Goal: Task Accomplishment & Management: Use online tool/utility

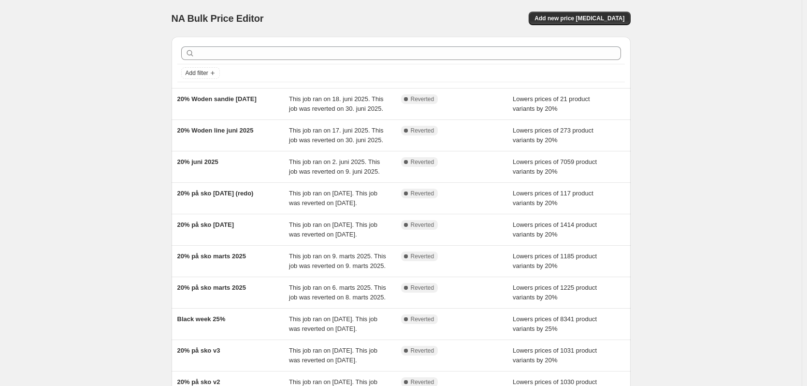
click at [728, 147] on div "NA Bulk Price Editor. This page is ready NA Bulk Price Editor Add new price [ME…" at bounding box center [401, 249] width 802 height 498
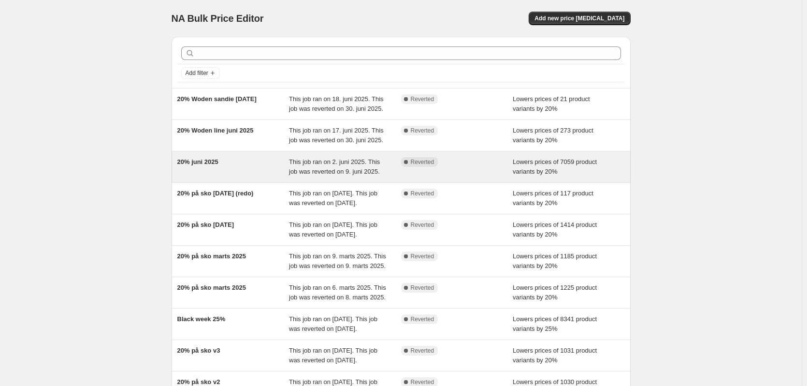
click at [483, 166] on div "Complete Reverted" at bounding box center [450, 162] width 98 height 10
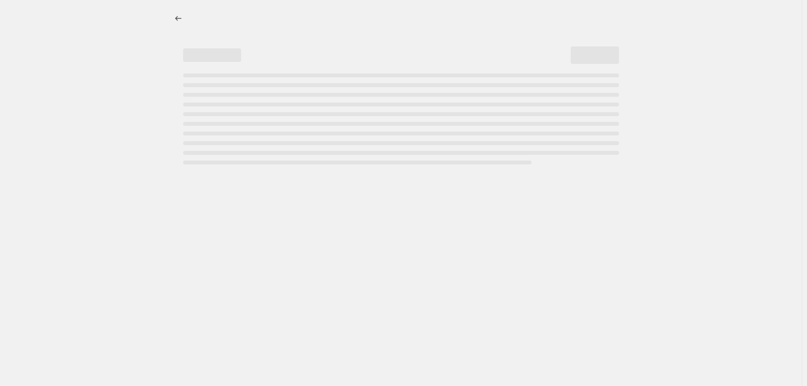
select select "percentage"
select select "collection"
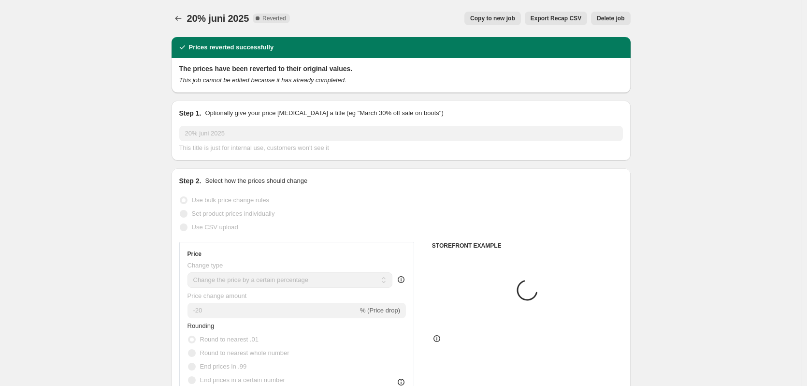
click at [485, 22] on button "Copy to new job" at bounding box center [492, 19] width 57 height 14
select select "percentage"
select select "collection"
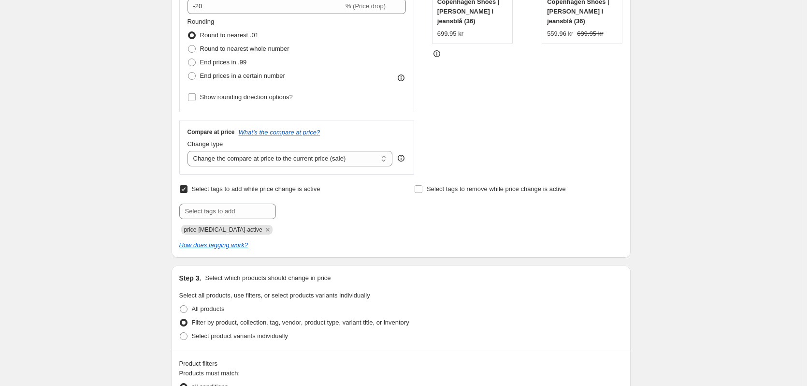
scroll to position [242, 0]
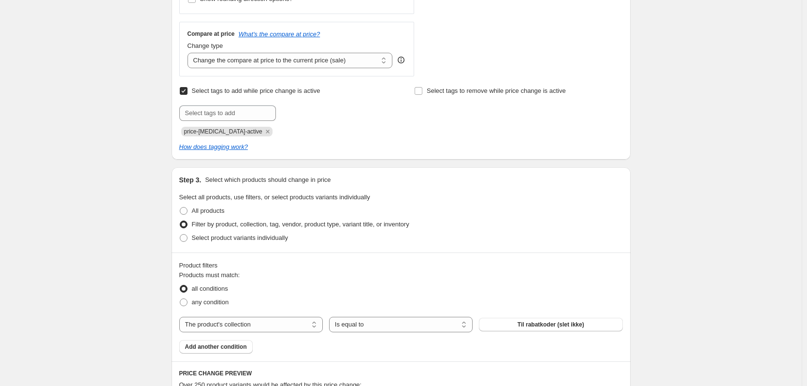
click at [112, 216] on div "Create new price [MEDICAL_DATA]. This page is ready Create new price [MEDICAL_D…" at bounding box center [401, 226] width 802 height 1129
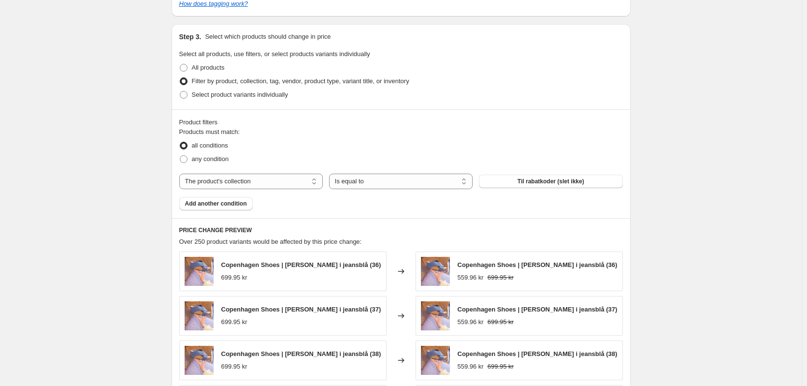
scroll to position [483, 0]
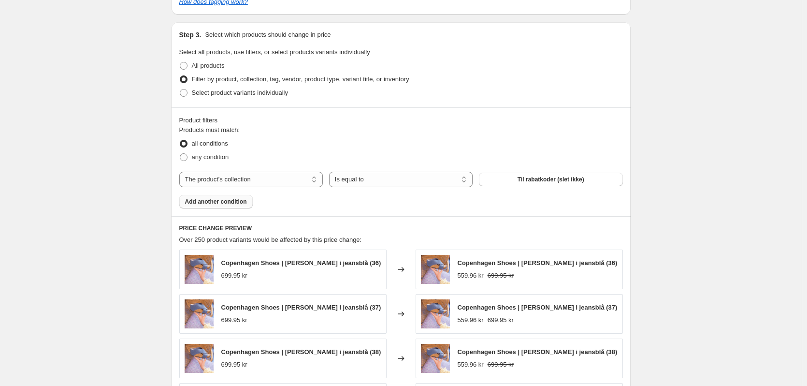
click at [237, 207] on button "Add another condition" at bounding box center [215, 202] width 73 height 14
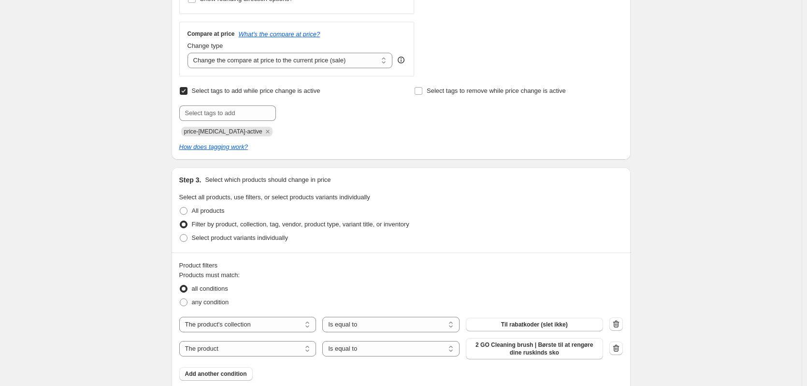
scroll to position [48, 0]
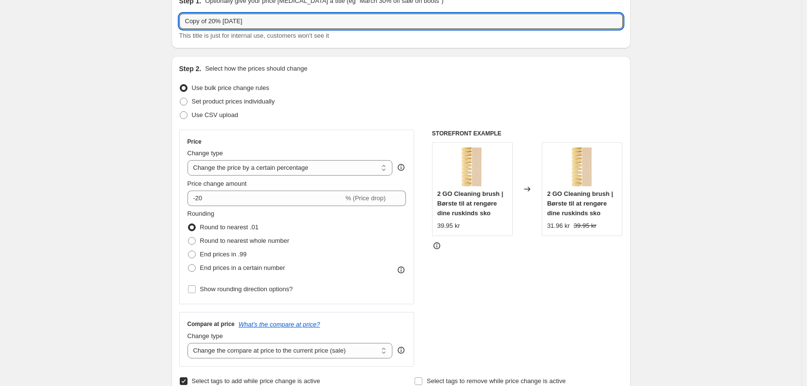
drag, startPoint x: 221, startPoint y: 21, endPoint x: 169, endPoint y: 17, distance: 52.3
type input "Fødselsdag 7 år [DATE]"
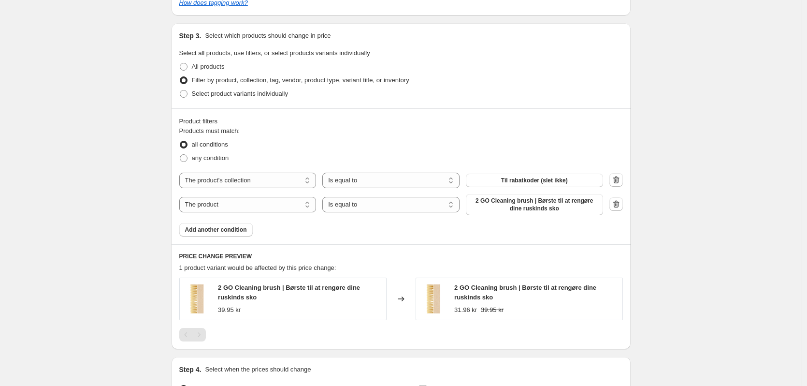
scroll to position [483, 0]
click at [297, 202] on select "The product The product's collection The product's tag The product's vendor The…" at bounding box center [247, 203] width 137 height 15
click at [365, 216] on div "Products must match: all conditions any condition The product The product's col…" at bounding box center [401, 180] width 444 height 110
click at [370, 207] on select "Is equal to Is not equal to" at bounding box center [390, 203] width 137 height 15
click at [505, 211] on span "2 GO Cleaning brush | Børste til at rengøre dine ruskinds sko" at bounding box center [535, 203] width 126 height 15
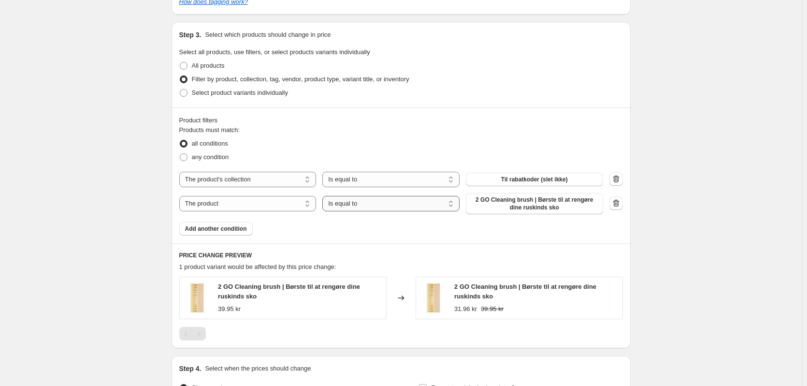
click at [362, 202] on select "Is equal to Is not equal to" at bounding box center [390, 203] width 137 height 15
select select "not_equal"
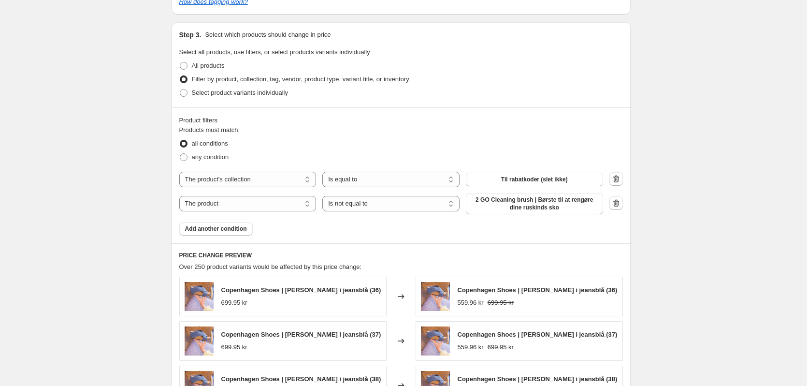
click at [527, 203] on span "2 GO Cleaning brush | Børste til at rengøre dine ruskinds sko" at bounding box center [535, 203] width 126 height 15
click at [614, 208] on icon "button" at bounding box center [616, 203] width 10 height 10
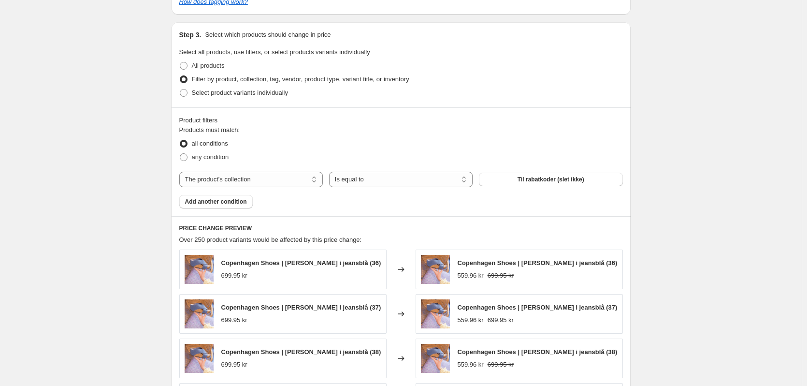
click at [227, 203] on span "Add another condition" at bounding box center [216, 202] width 62 height 8
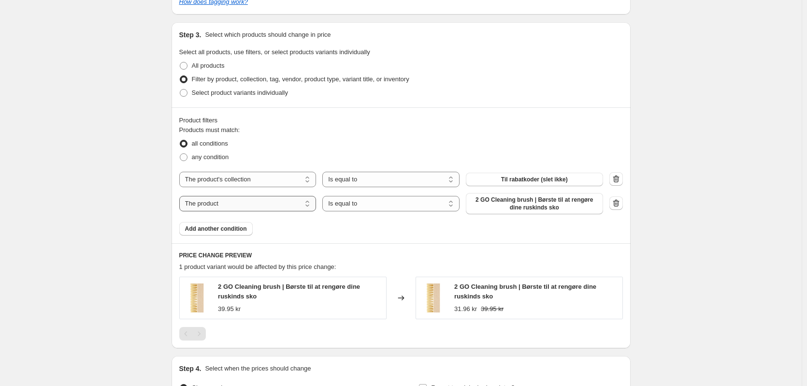
click at [227, 203] on select "The product The product's collection The product's tag The product's vendor The…" at bounding box center [247, 203] width 137 height 15
select select "collection"
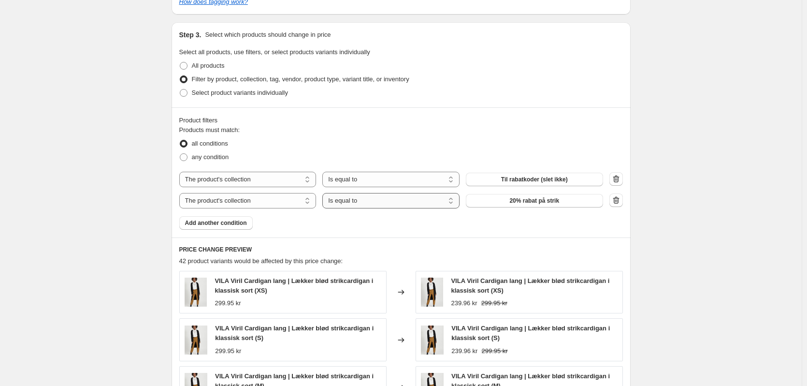
click at [419, 202] on select "Is equal to Is not equal to" at bounding box center [390, 200] width 137 height 15
select select "not_equal"
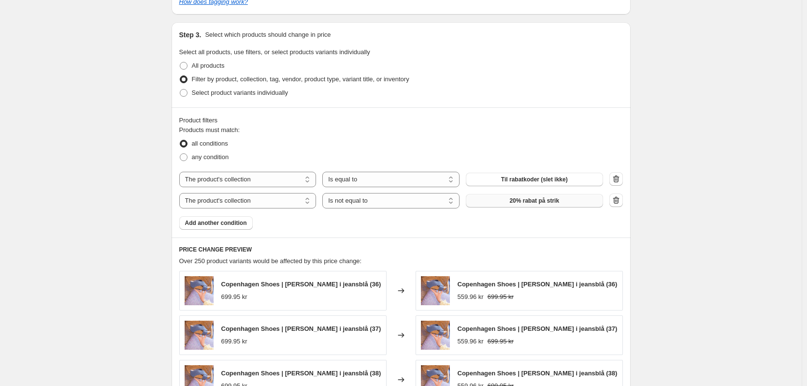
click at [566, 196] on button "20% rabat på strik" at bounding box center [534, 201] width 137 height 14
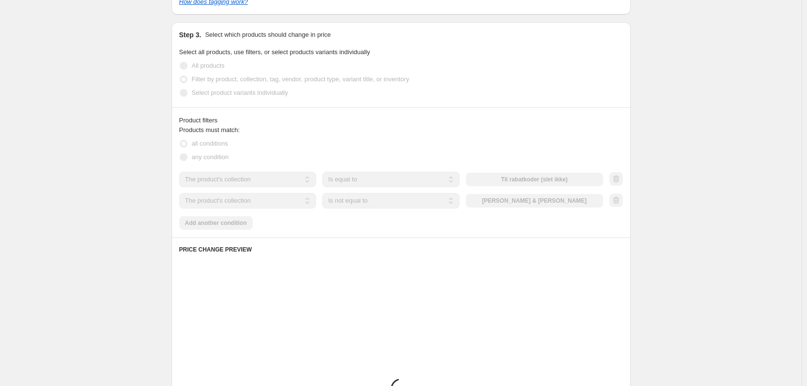
click at [689, 242] on div "Create new price [MEDICAL_DATA]. This page is ready Create new price [MEDICAL_D…" at bounding box center [401, 92] width 802 height 1150
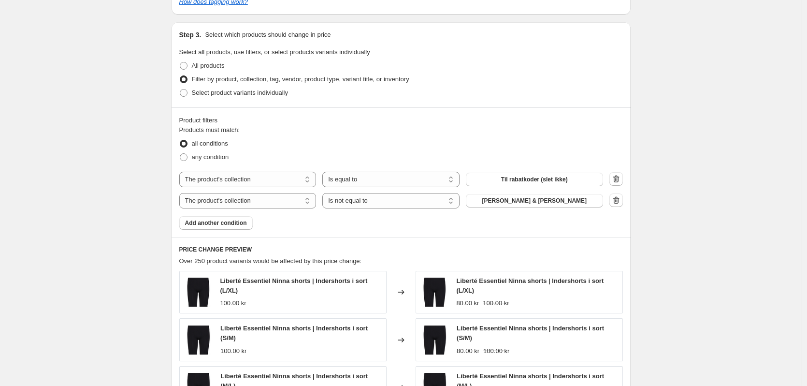
click at [93, 197] on div "Create new price [MEDICAL_DATA]. This page is ready Create new price [MEDICAL_D…" at bounding box center [401, 100] width 802 height 1166
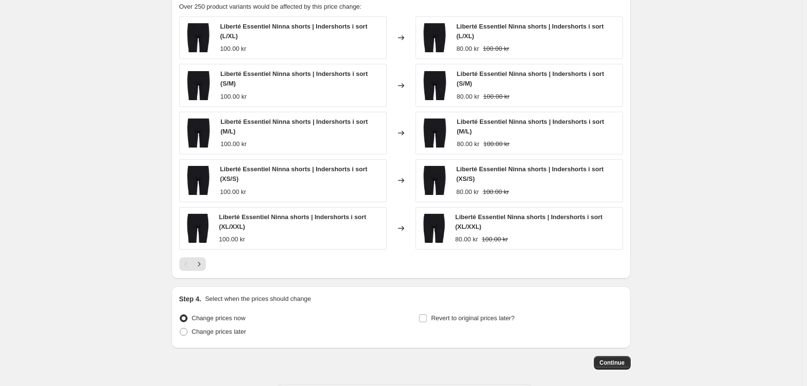
scroll to position [773, 0]
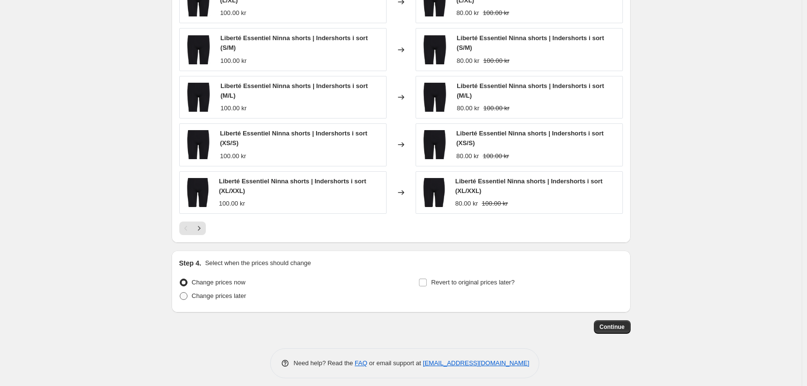
click at [195, 299] on span "Change prices later" at bounding box center [219, 295] width 55 height 7
click at [180, 292] on input "Change prices later" at bounding box center [180, 292] width 0 height 0
radio input "true"
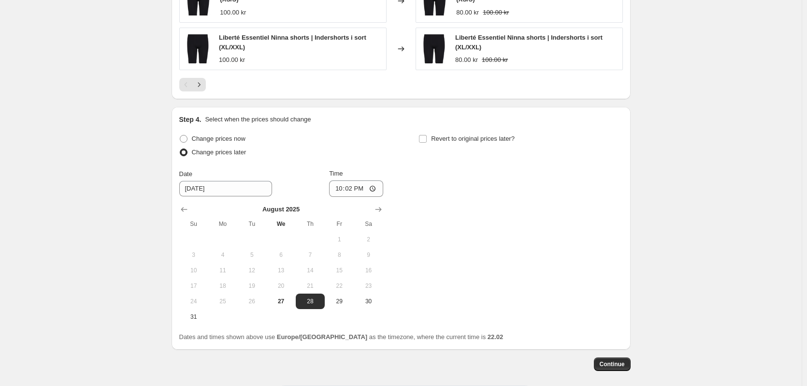
scroll to position [918, 0]
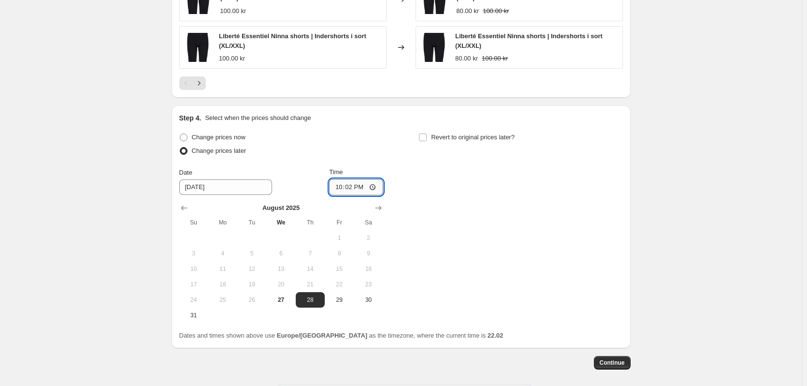
click at [356, 191] on input "22:02" at bounding box center [356, 187] width 54 height 16
click at [347, 186] on input "22:02" at bounding box center [356, 187] width 54 height 16
click at [354, 183] on input "08:02" at bounding box center [356, 187] width 54 height 16
type input "06:00"
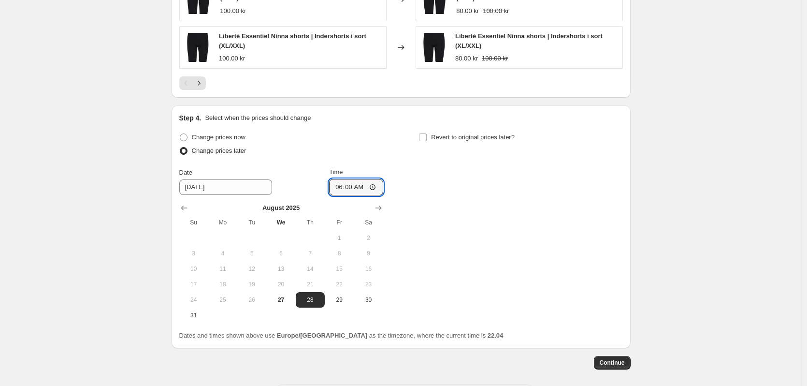
click at [449, 181] on div "Change prices now Change prices later Date [DATE] Time 06:00 [DATE] Su Mo Tu We…" at bounding box center [401, 226] width 444 height 192
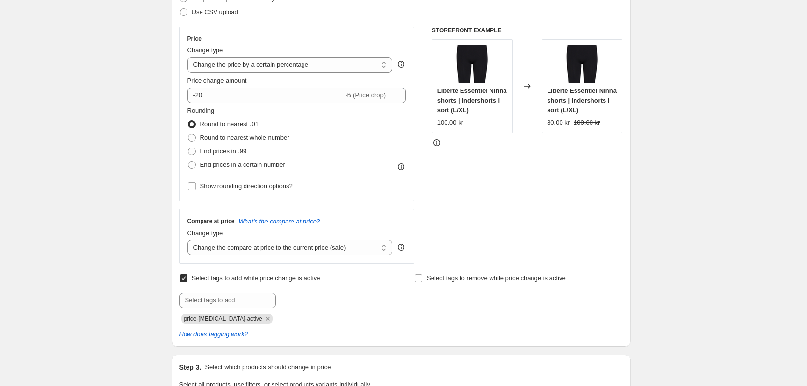
scroll to position [0, 0]
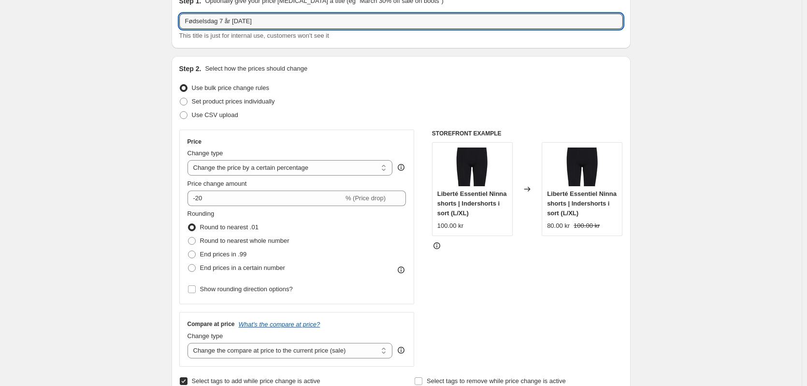
drag, startPoint x: 289, startPoint y: 20, endPoint x: 102, endPoint y: 13, distance: 186.7
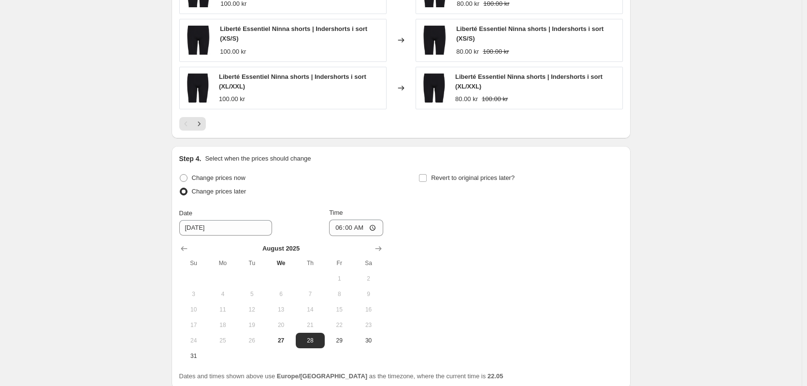
scroll to position [961, 0]
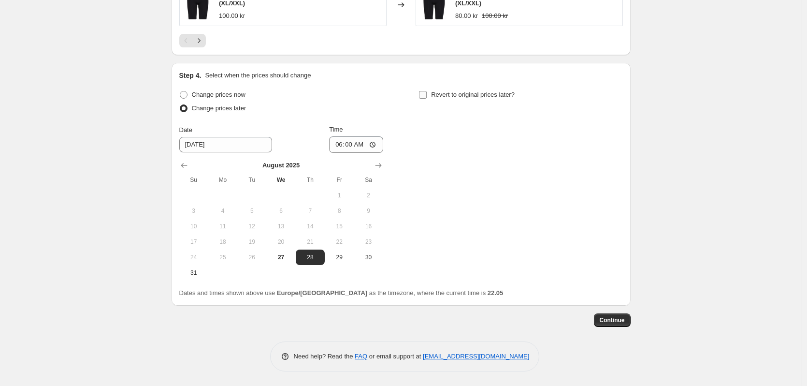
click at [427, 95] on input "Revert to original prices later?" at bounding box center [423, 95] width 8 height 8
checkbox input "true"
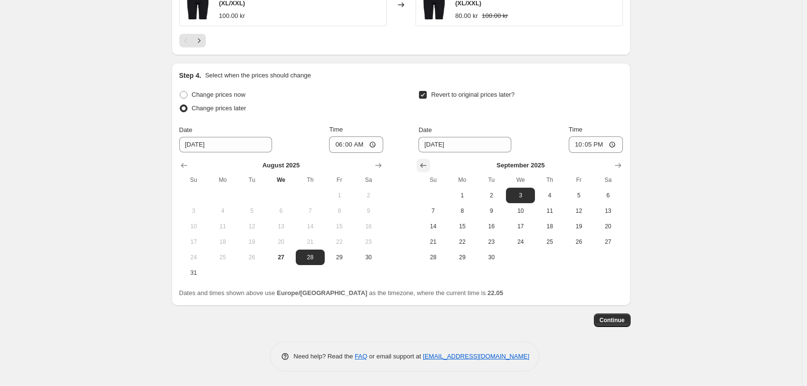
click at [422, 162] on icon "Show previous month, August 2025" at bounding box center [423, 165] width 10 height 10
click at [431, 274] on span "31" at bounding box center [432, 273] width 21 height 8
type input "[DATE]"
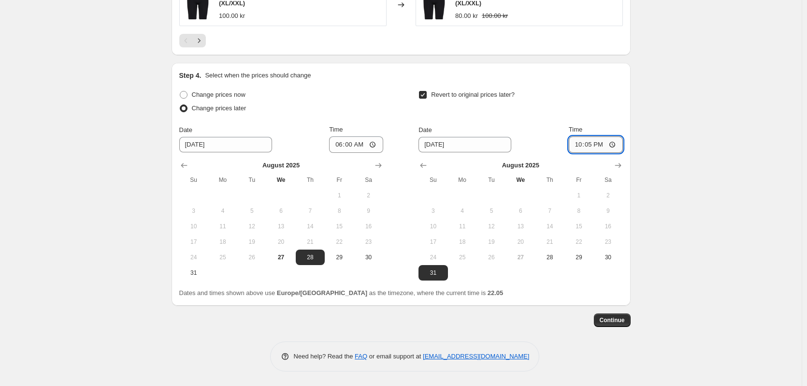
click at [592, 147] on input "22:05" at bounding box center [596, 144] width 54 height 16
type input "23:59"
click at [602, 318] on button "Continue" at bounding box center [612, 320] width 37 height 14
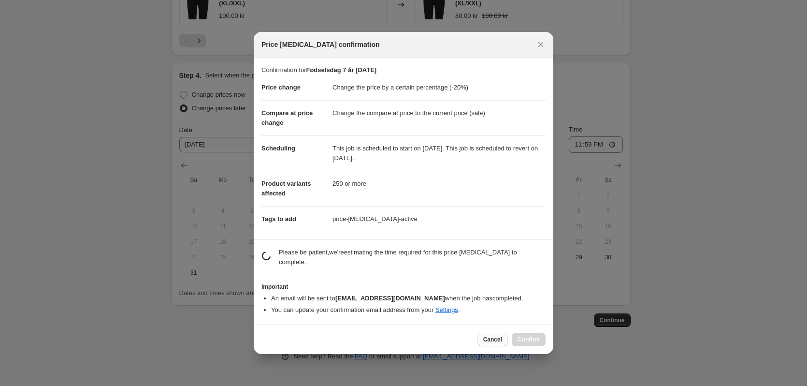
click at [490, 335] on span "Cancel" at bounding box center [492, 339] width 19 height 8
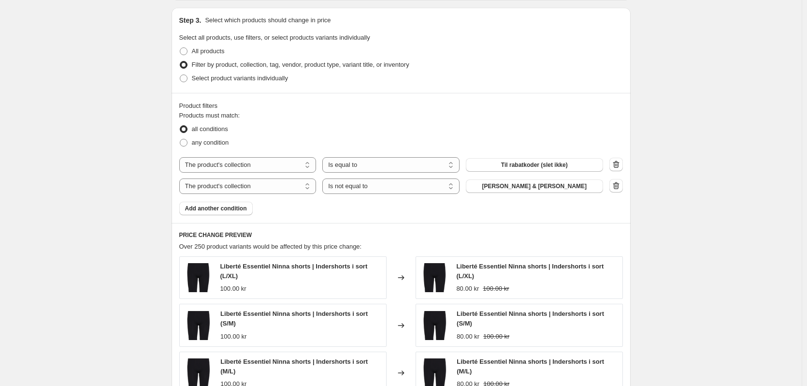
scroll to position [478, 0]
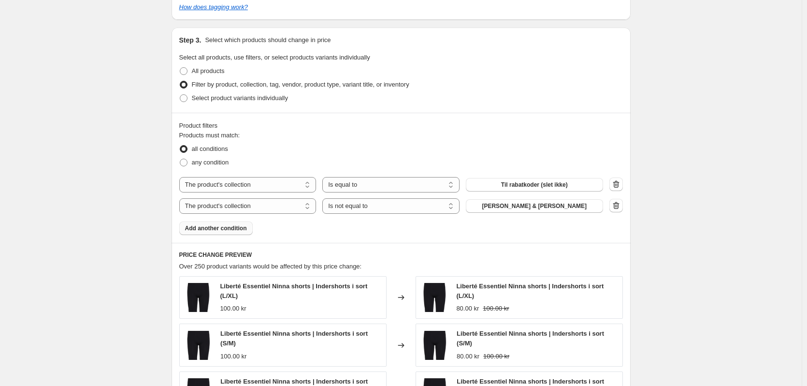
click at [194, 225] on span "Add another condition" at bounding box center [216, 228] width 62 height 8
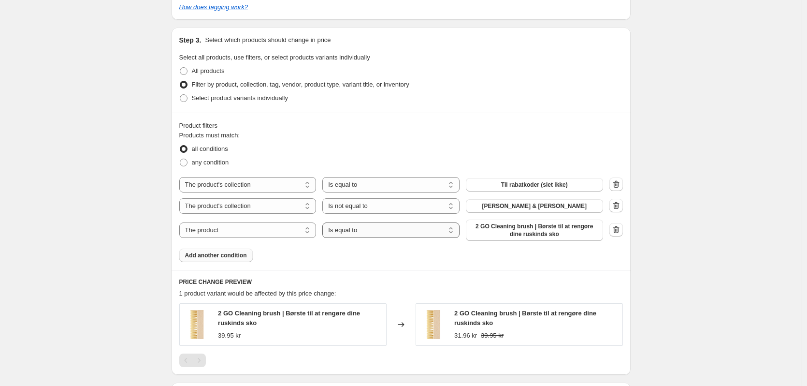
click at [361, 231] on select "Is equal to Is not equal to" at bounding box center [390, 229] width 137 height 15
select select "not_equal"
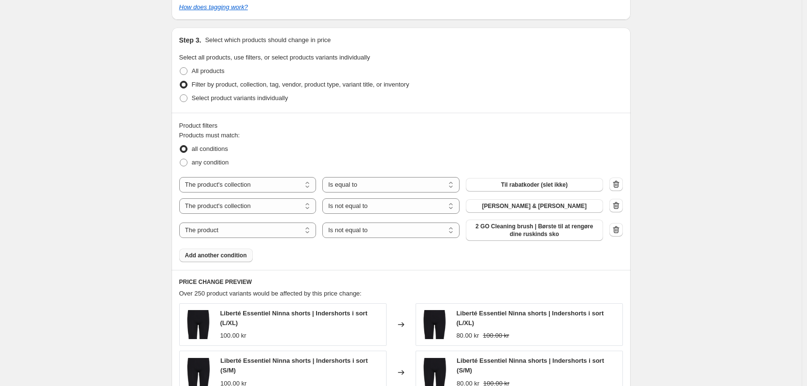
click at [522, 230] on span "2 GO Cleaning brush | Børste til at rengøre dine ruskinds sko" at bounding box center [535, 229] width 126 height 15
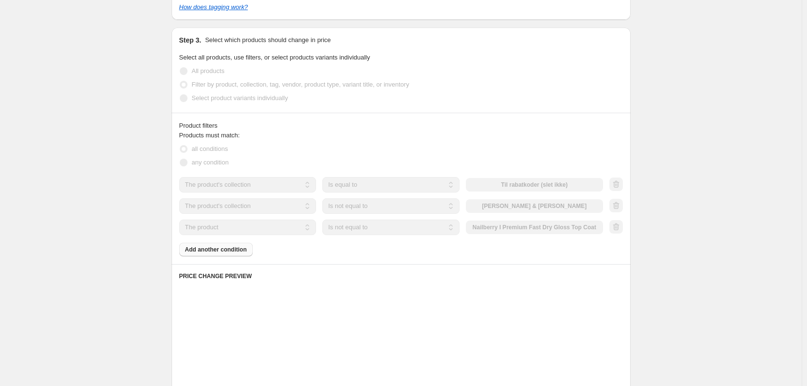
click at [727, 213] on div "Create new price [MEDICAL_DATA]. This page is ready Create new price [MEDICAL_D…" at bounding box center [401, 198] width 802 height 1352
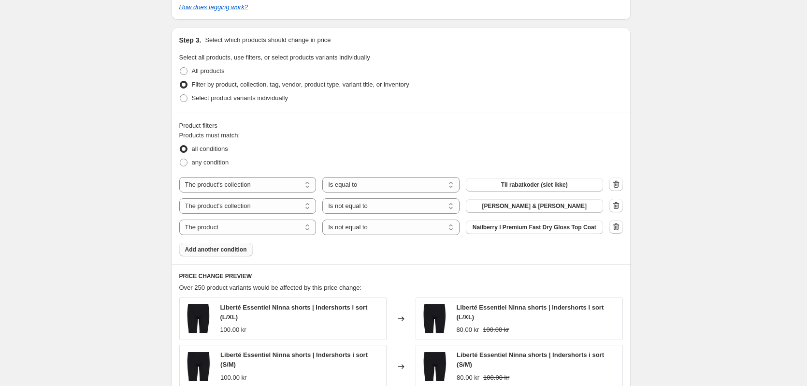
click at [713, 298] on div "Create new price [MEDICAL_DATA]. This page is ready Create new price [MEDICAL_D…" at bounding box center [401, 206] width 802 height 1368
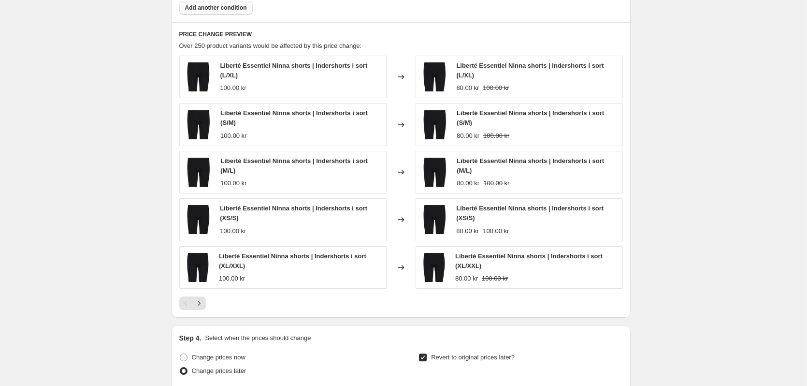
scroll to position [982, 0]
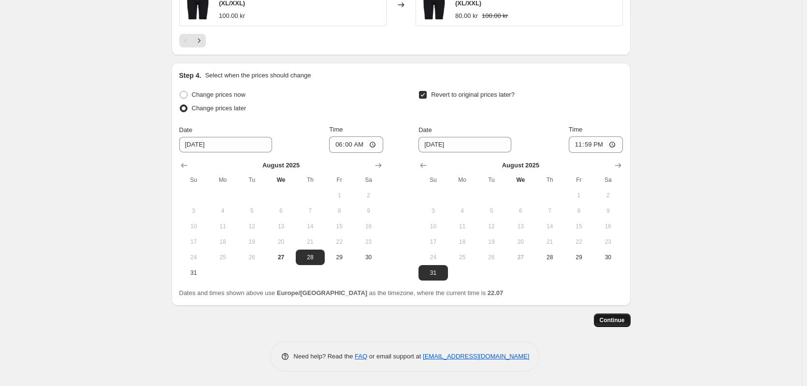
click at [623, 320] on span "Continue" at bounding box center [612, 320] width 25 height 8
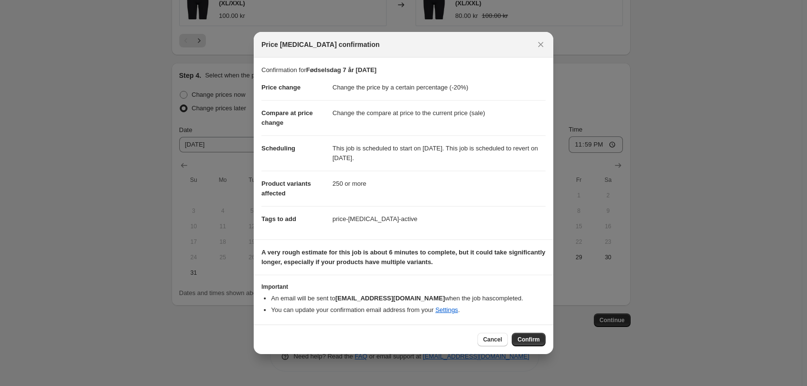
click at [504, 195] on dd "250 or more" at bounding box center [438, 184] width 213 height 26
click at [499, 336] on span "Cancel" at bounding box center [492, 339] width 19 height 8
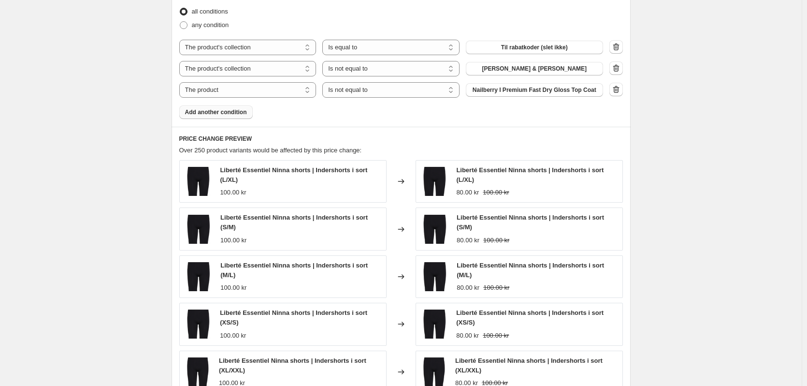
scroll to position [451, 0]
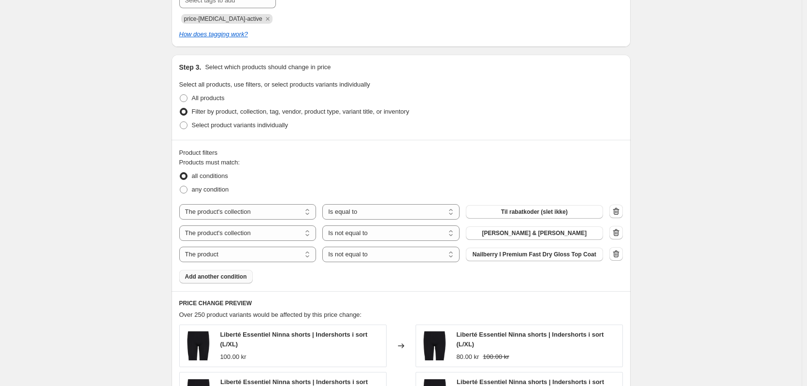
click at [210, 279] on span "Add another condition" at bounding box center [216, 277] width 62 height 8
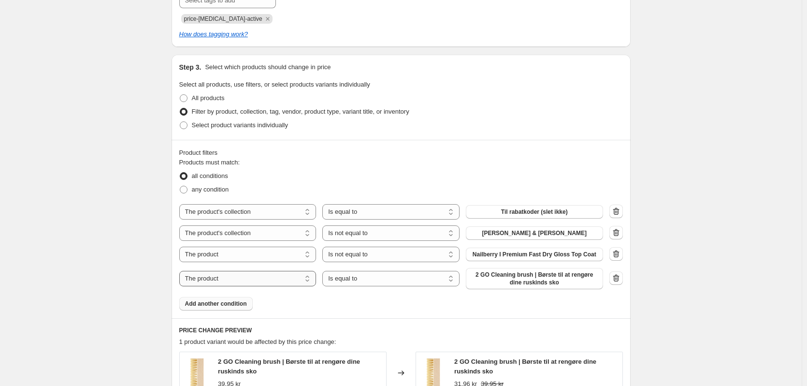
click at [225, 279] on select "The product The product's collection The product's tag The product's vendor The…" at bounding box center [247, 278] width 137 height 15
select select "collection"
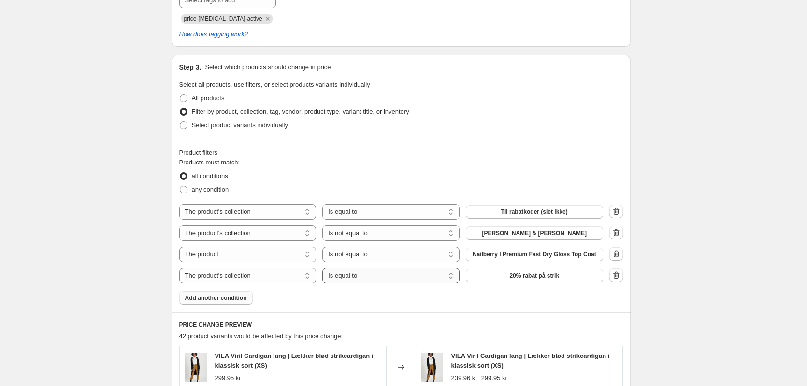
click at [373, 276] on select "Is equal to Is not equal to" at bounding box center [390, 275] width 137 height 15
select select "not_equal"
click at [540, 277] on span "20% rabat på strik" at bounding box center [534, 276] width 50 height 8
click at [124, 194] on div "Create new price [MEDICAL_DATA]. This page is ready Create new price [MEDICAL_D…" at bounding box center [401, 243] width 802 height 1389
click at [618, 231] on icon "button" at bounding box center [616, 233] width 10 height 10
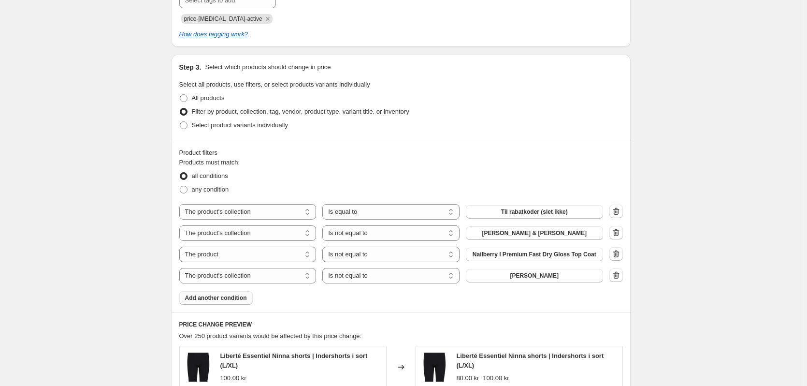
select select "product"
select select "collection"
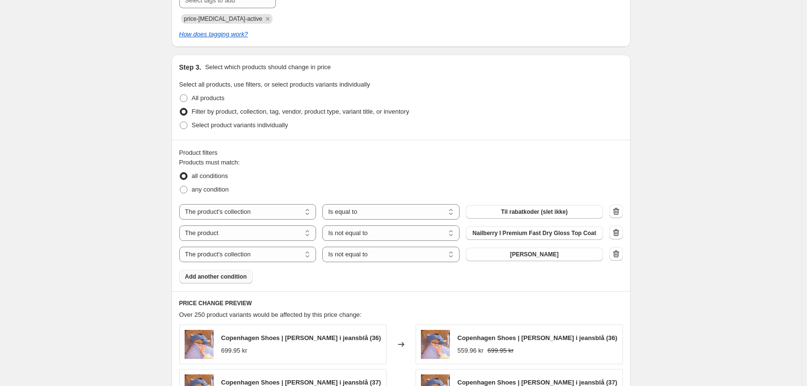
click at [240, 278] on span "Add another condition" at bounding box center [216, 277] width 62 height 8
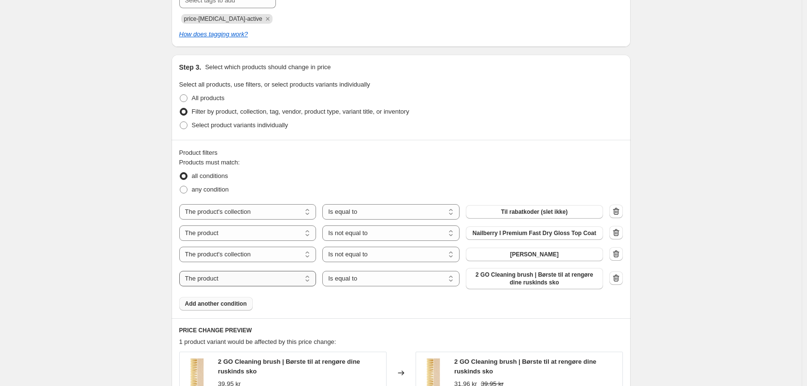
click at [274, 275] on select "The product The product's collection The product's tag The product's vendor The…" at bounding box center [247, 278] width 137 height 15
select select "collection"
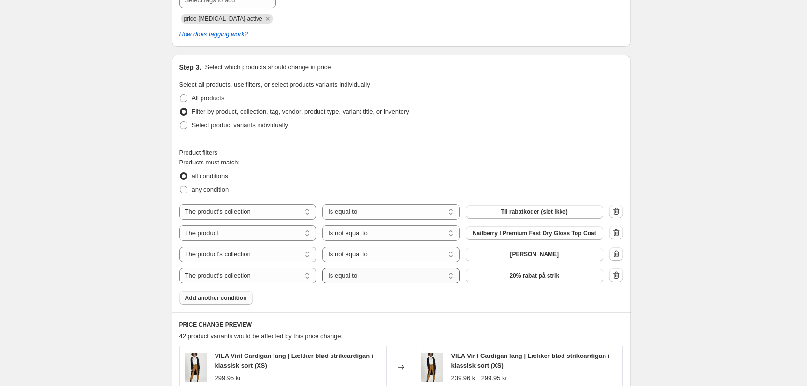
click at [413, 278] on select "Is equal to Is not equal to" at bounding box center [390, 275] width 137 height 15
select select "not_equal"
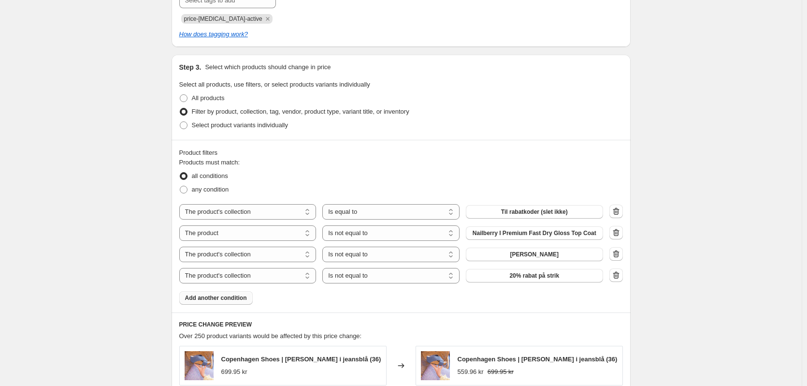
click at [498, 276] on button "20% rabat på strik" at bounding box center [534, 276] width 137 height 14
click at [130, 169] on div "Create new price [MEDICAL_DATA]. This page is ready Create new price [MEDICAL_D…" at bounding box center [401, 235] width 802 height 1373
click at [680, 109] on div "Create new price [MEDICAL_DATA]. This page is ready Create new price [MEDICAL_D…" at bounding box center [401, 235] width 802 height 1373
click at [738, 158] on div "Create new price [MEDICAL_DATA]. This page is ready Create new price [MEDICAL_D…" at bounding box center [401, 235] width 802 height 1373
click at [716, 161] on div "Create new price [MEDICAL_DATA]. This page is ready Create new price [MEDICAL_D…" at bounding box center [401, 235] width 802 height 1373
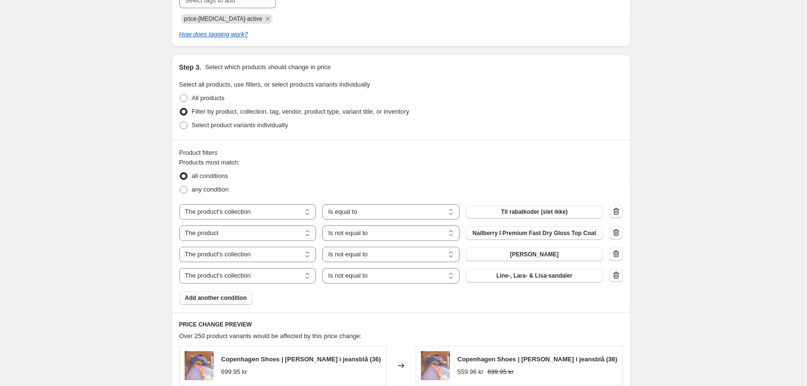
click at [670, 186] on div "Create new price [MEDICAL_DATA]. This page is ready Create new price [MEDICAL_D…" at bounding box center [401, 235] width 802 height 1373
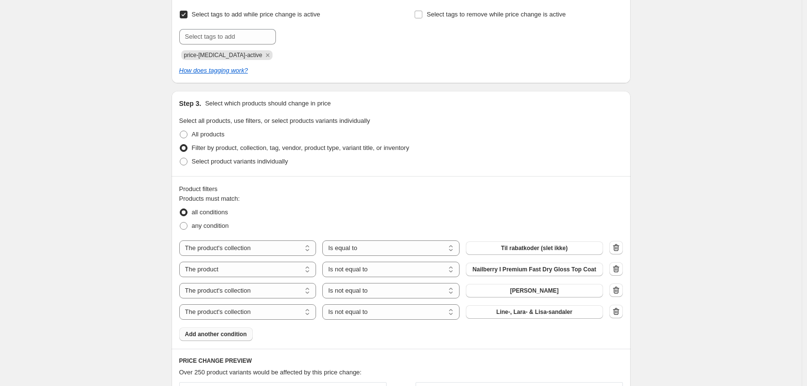
scroll to position [408, 0]
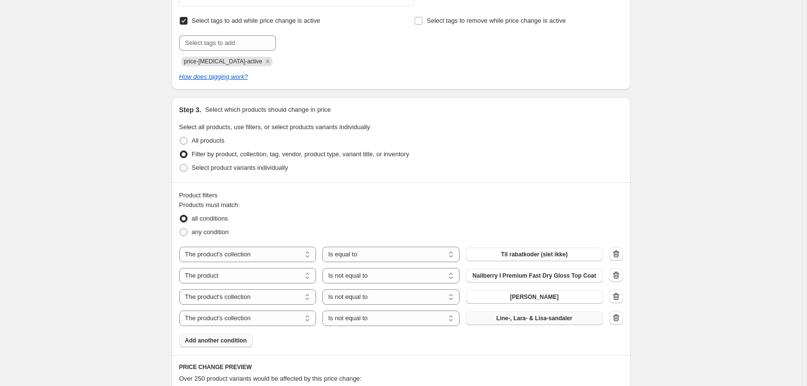
click at [586, 324] on button "Line-, Lara- & Lisa-sandaler" at bounding box center [534, 318] width 137 height 14
click at [735, 195] on div "Create new price [MEDICAL_DATA]. This page is ready Create new price [MEDICAL_D…" at bounding box center [401, 286] width 802 height 1389
click at [750, 148] on div "Create new price [MEDICAL_DATA]. This page is ready Create new price [MEDICAL_D…" at bounding box center [401, 286] width 802 height 1389
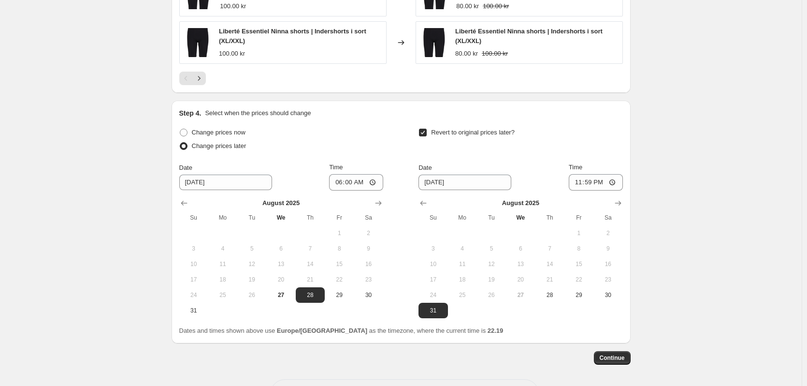
scroll to position [1004, 0]
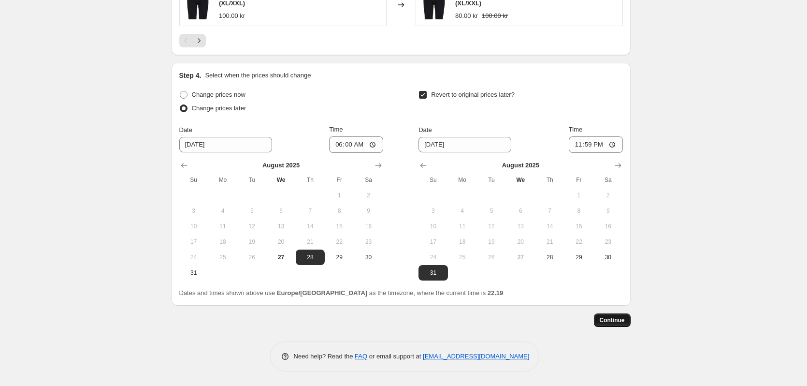
click at [622, 318] on span "Continue" at bounding box center [612, 320] width 25 height 8
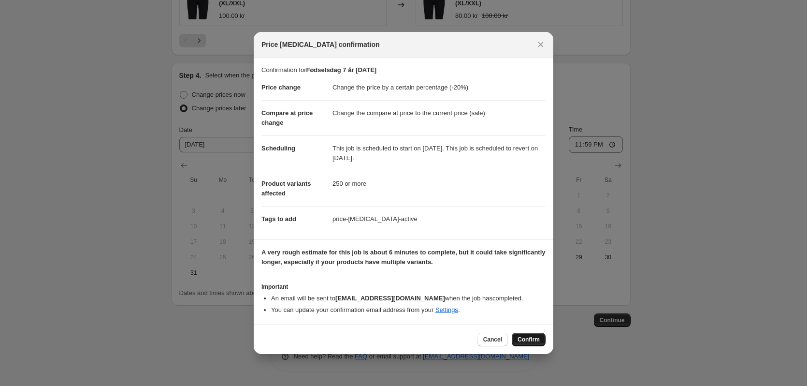
click at [523, 336] on span "Confirm" at bounding box center [529, 339] width 22 height 8
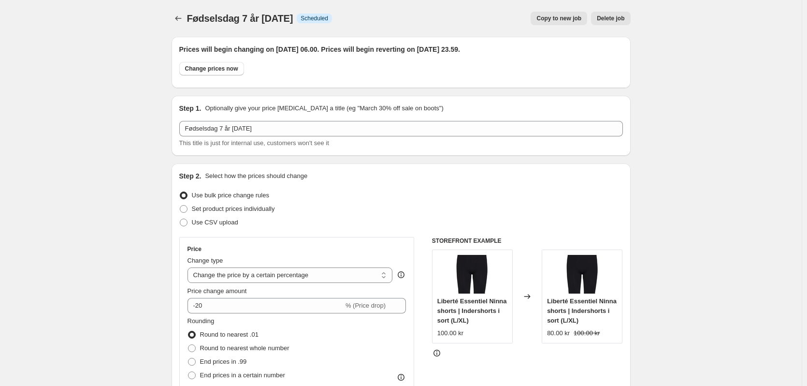
click at [187, 18] on div at bounding box center [179, 19] width 15 height 14
click at [183, 20] on icon "Price change jobs" at bounding box center [178, 19] width 10 height 10
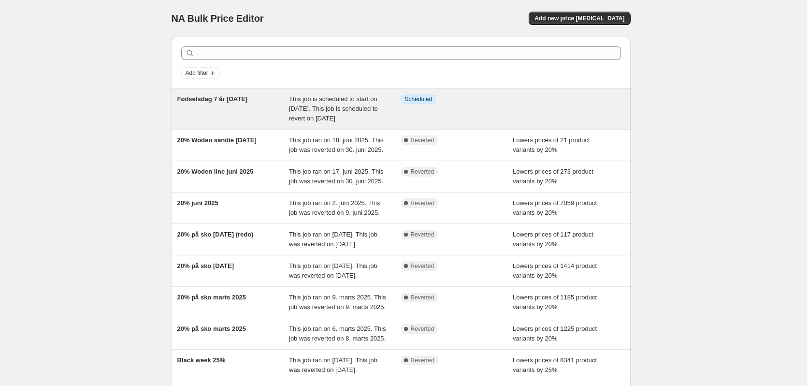
click at [271, 123] on div "Fødselsdag 7 år [DATE]" at bounding box center [233, 108] width 112 height 29
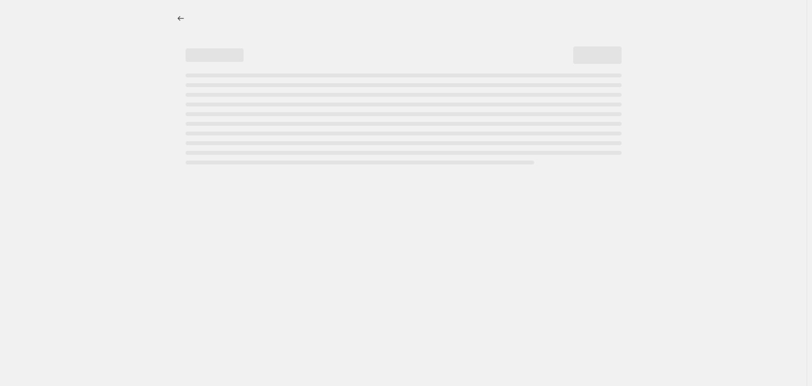
select select "percentage"
select select "collection"
select select "not_equal"
select select "collection"
select select "not_equal"
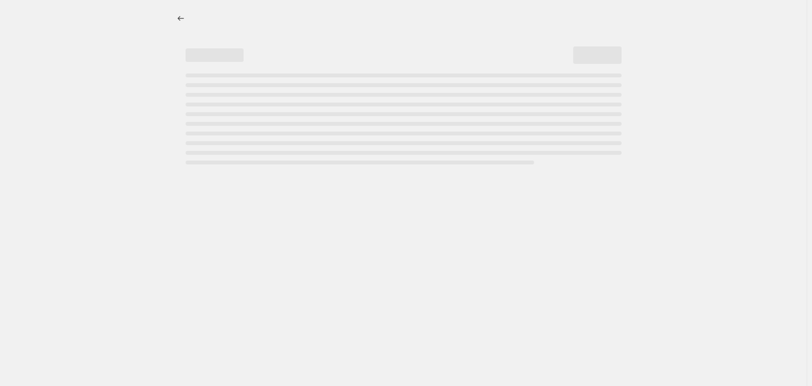
select select "collection"
select select "not_equal"
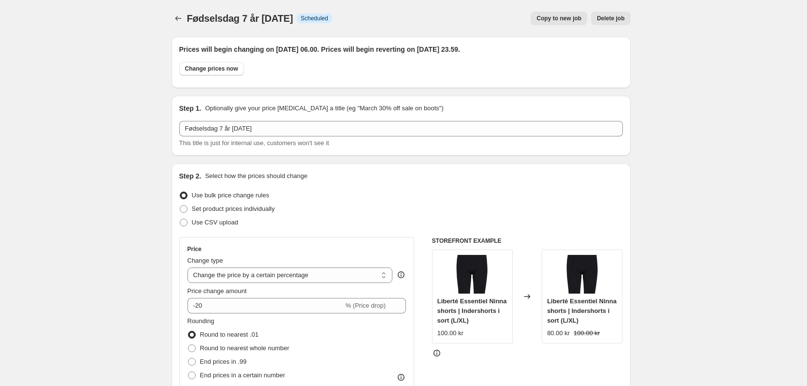
click at [569, 20] on span "Copy to new job" at bounding box center [558, 18] width 45 height 8
select select "percentage"
select select "collection"
select select "not_equal"
select select "collection"
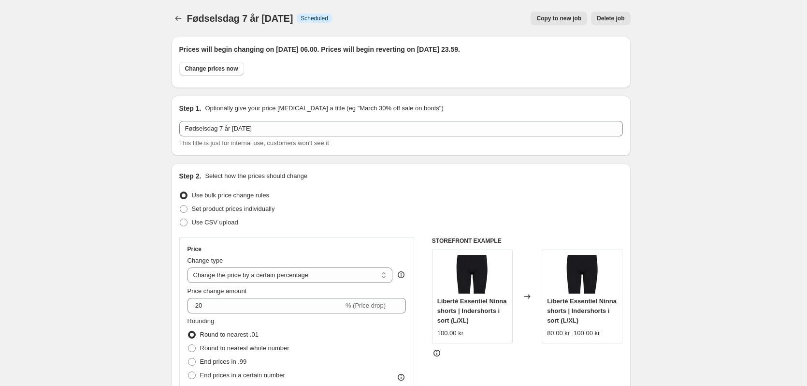
select select "not_equal"
select select "collection"
select select "not_equal"
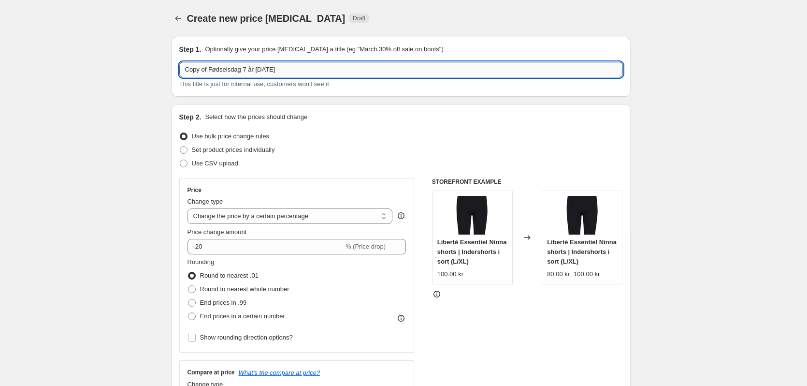
click at [332, 63] on input "Copy of Fødselsdag 7 år [DATE]" at bounding box center [401, 69] width 444 height 15
drag, startPoint x: 211, startPoint y: 68, endPoint x: 177, endPoint y: 66, distance: 33.9
click at [177, 66] on div "Step 1. Optionally give your price [MEDICAL_DATA] a title (eg "March 30% off sa…" at bounding box center [401, 67] width 459 height 60
click at [320, 71] on input "Fødselsdag 7 år [DATE]" at bounding box center [401, 69] width 444 height 15
type input "Fødselsdag 7 år [DATE]"
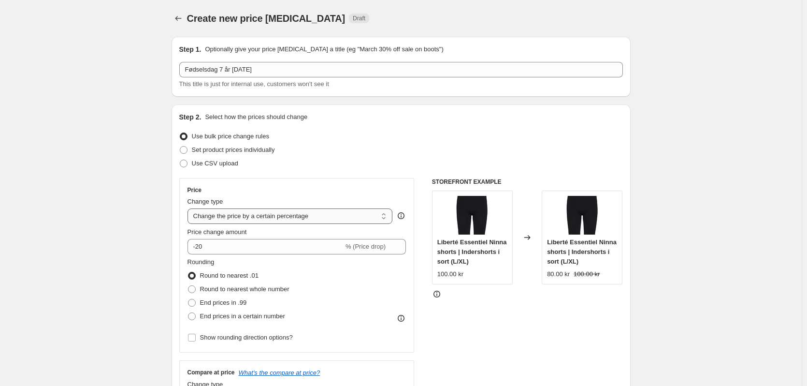
click at [254, 220] on select "Change the price to a certain amount Change the price by a certain amount Chang…" at bounding box center [290, 215] width 205 height 15
select select "to"
click at [189, 208] on select "Change the price to a certain amount Change the price by a certain amount Chang…" at bounding box center [290, 215] width 205 height 15
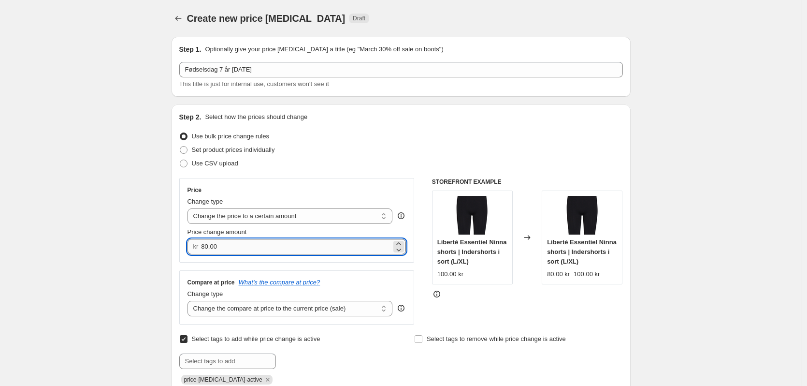
click at [222, 251] on input "80.00" at bounding box center [296, 246] width 190 height 15
drag, startPoint x: 222, startPoint y: 251, endPoint x: 147, endPoint y: 236, distance: 76.8
type input "475.00"
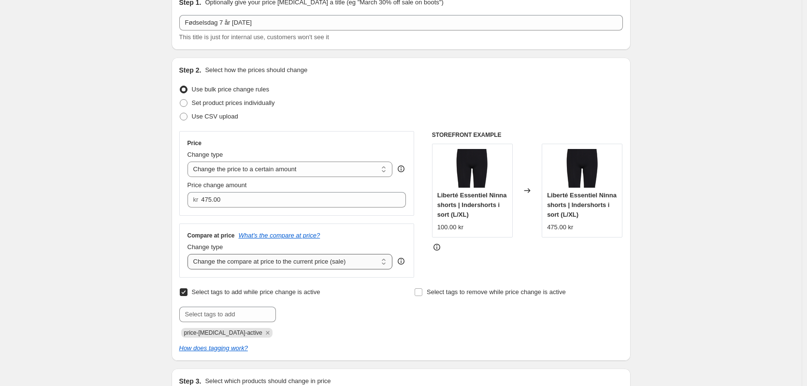
scroll to position [48, 0]
click at [257, 260] on select "Change the compare at price to the current price (sale) Change the compare at p…" at bounding box center [290, 259] width 205 height 15
click at [189, 253] on select "Change the compare at price to the current price (sale) Change the compare at p…" at bounding box center [290, 259] width 205 height 15
click at [482, 244] on div at bounding box center [527, 246] width 191 height 10
click at [202, 199] on div "kr 475.00" at bounding box center [297, 197] width 219 height 15
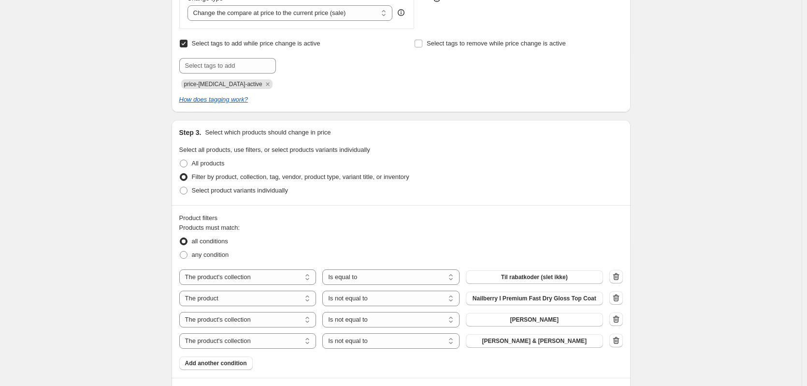
scroll to position [338, 0]
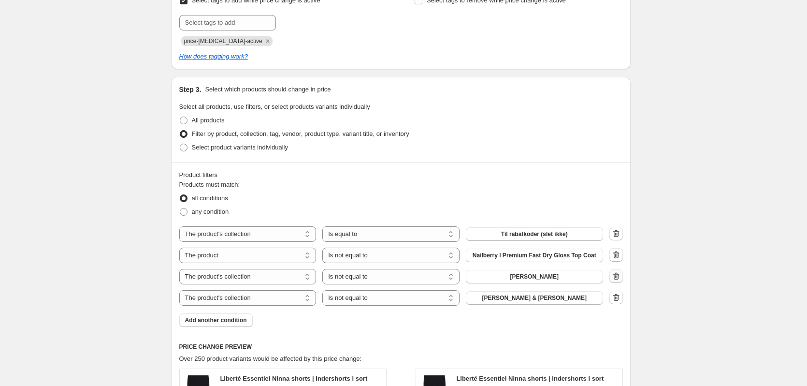
click at [620, 277] on icon "button" at bounding box center [616, 276] width 10 height 10
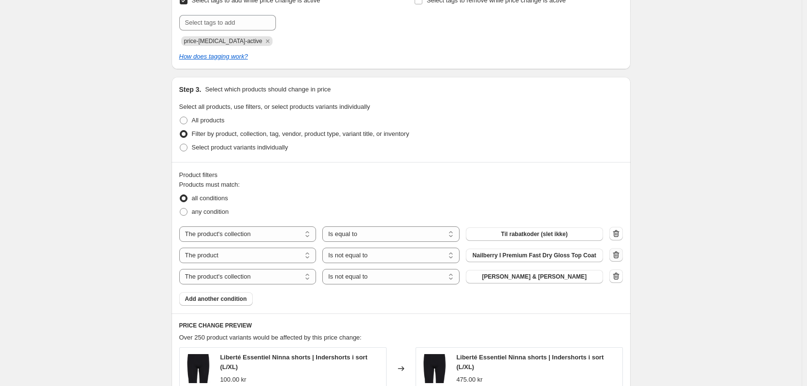
click at [617, 255] on icon "button" at bounding box center [616, 255] width 10 height 10
select select "collection"
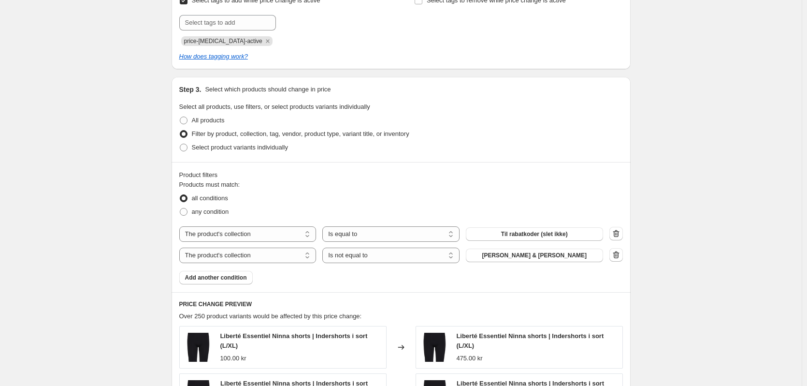
click at [619, 236] on icon "button" at bounding box center [616, 234] width 10 height 10
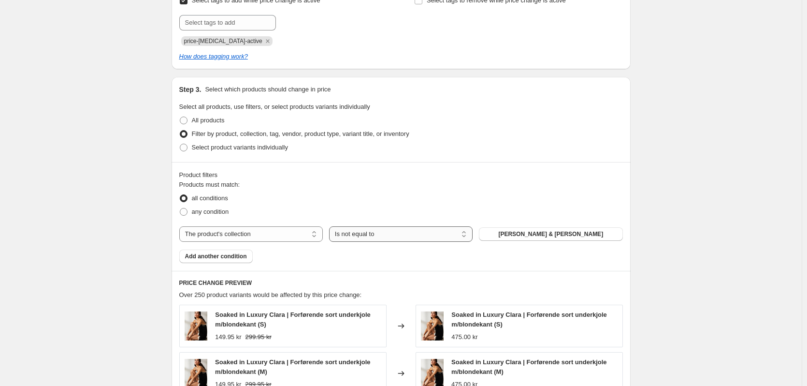
click at [406, 237] on select "Is equal to Is not equal to" at bounding box center [401, 233] width 144 height 15
select select "equal"
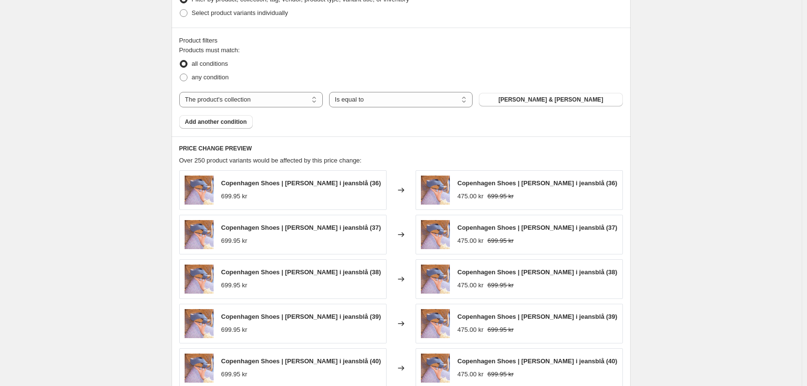
scroll to position [628, 0]
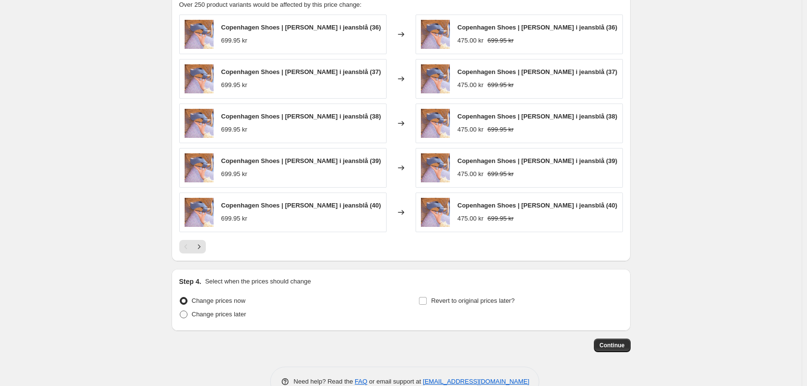
click at [191, 316] on label "Change prices later" at bounding box center [212, 314] width 67 height 14
click at [180, 311] on input "Change prices later" at bounding box center [180, 310] width 0 height 0
radio input "true"
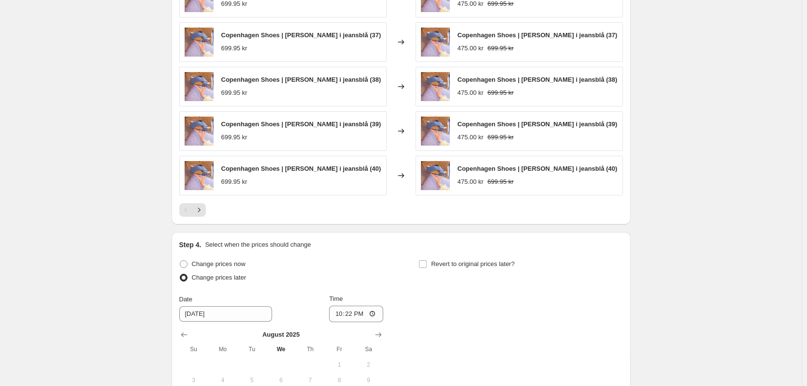
scroll to position [822, 0]
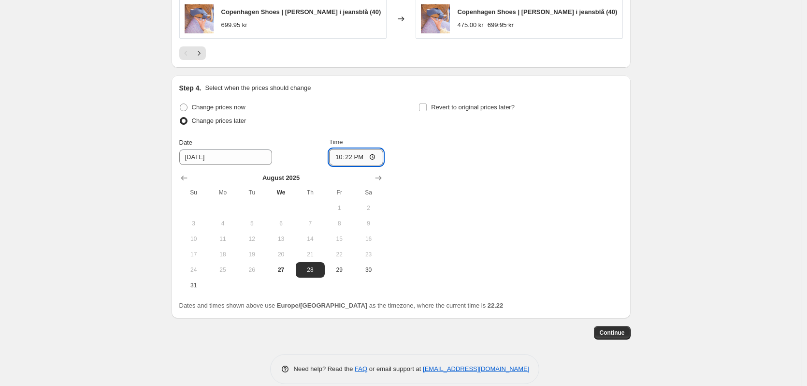
click at [349, 155] on input "22:22" at bounding box center [356, 157] width 54 height 16
type input "06:00"
click at [449, 108] on span "Revert to original prices later?" at bounding box center [473, 106] width 84 height 7
click at [427, 108] on input "Revert to original prices later?" at bounding box center [423, 107] width 8 height 8
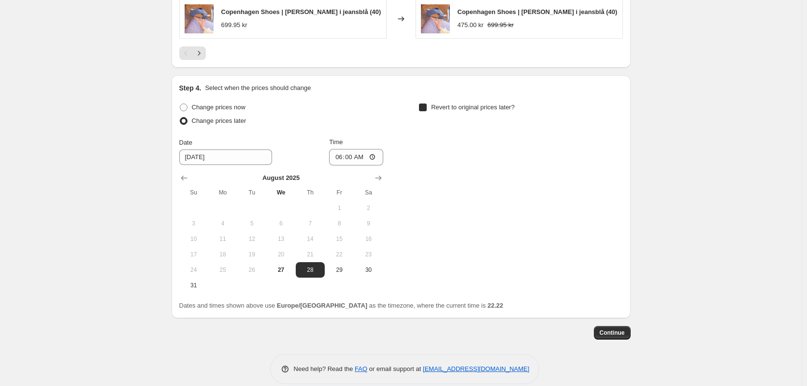
checkbox input "true"
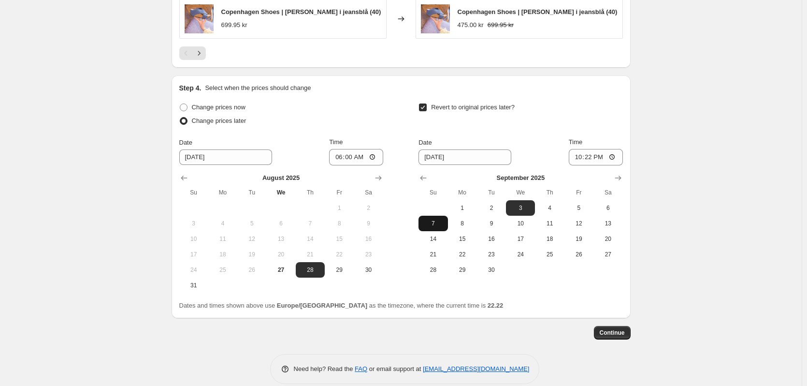
click at [439, 224] on span "7" at bounding box center [432, 223] width 21 height 8
type input "[DATE]"
click at [591, 158] on input "22:22" at bounding box center [596, 157] width 54 height 16
type input "23:59"
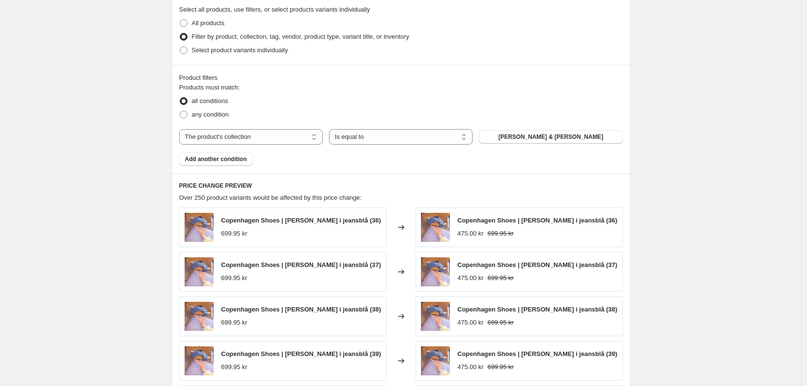
scroll to position [435, 0]
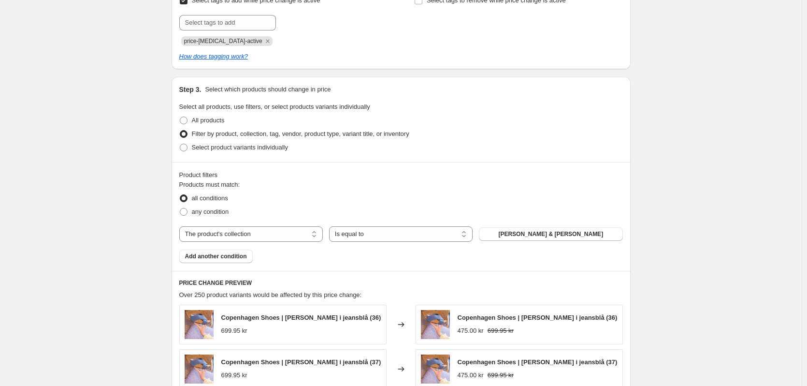
click at [697, 193] on div "Create new price [MEDICAL_DATA]. This page is ready Create new price [MEDICAL_D…" at bounding box center [401, 272] width 802 height 1220
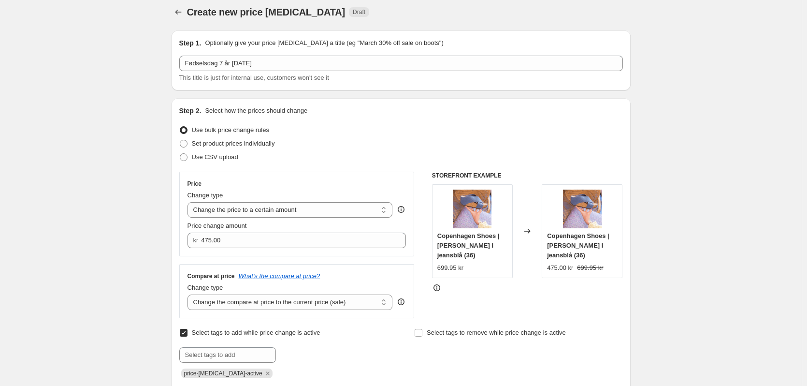
scroll to position [0, 0]
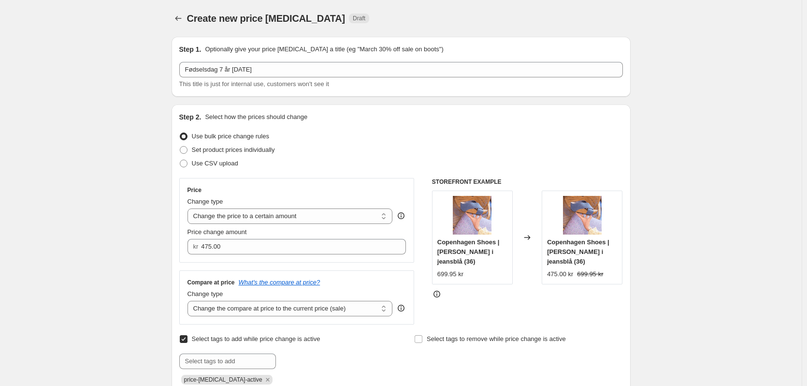
drag, startPoint x: 710, startPoint y: 220, endPoint x: 706, endPoint y: 207, distance: 13.3
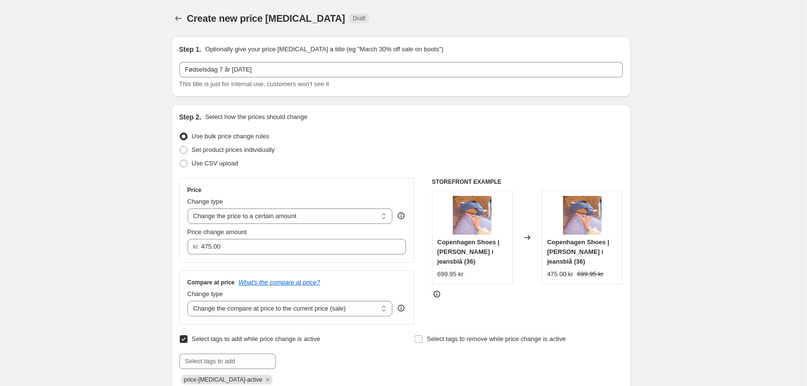
click at [509, 78] on div "Fødselsdag 7 år [DATE] This title is just for internal use, customers won't see…" at bounding box center [401, 75] width 444 height 27
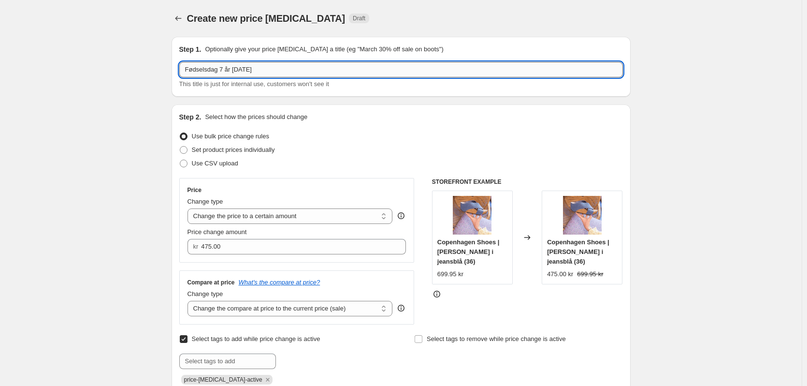
click at [506, 71] on input "Fødselsdag 7 år [DATE]" at bounding box center [401, 69] width 444 height 15
click at [318, 68] on input "Fødselsdag 7 år [DATE]" at bounding box center [401, 69] width 444 height 15
click at [613, 69] on input "Fødselsdag 7 år [DATE] ([PERSON_NAME] & [PERSON_NAME])" at bounding box center [401, 69] width 444 height 15
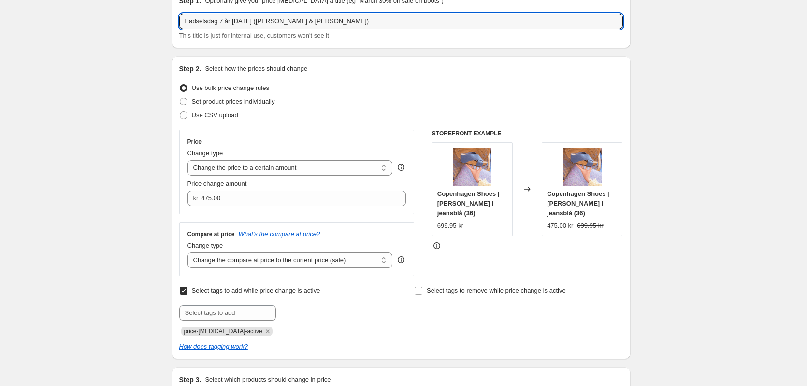
type input "Fødselsdag 7 år [DATE] ([PERSON_NAME] & [PERSON_NAME])"
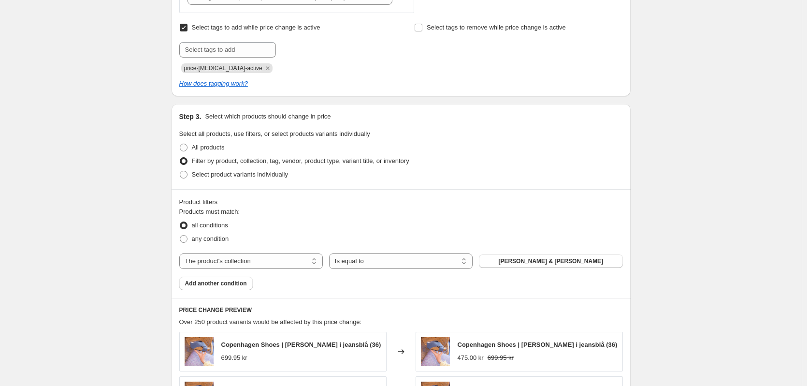
scroll to position [338, 0]
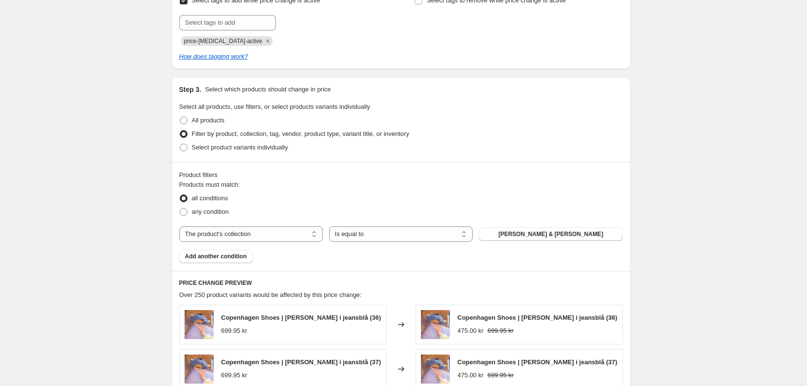
click at [688, 156] on div "Create new price [MEDICAL_DATA]. This page is ready Create new price [MEDICAL_D…" at bounding box center [401, 272] width 802 height 1220
click at [707, 152] on div "Create new price [MEDICAL_DATA]. This page is ready Create new price [MEDICAL_D…" at bounding box center [401, 272] width 802 height 1220
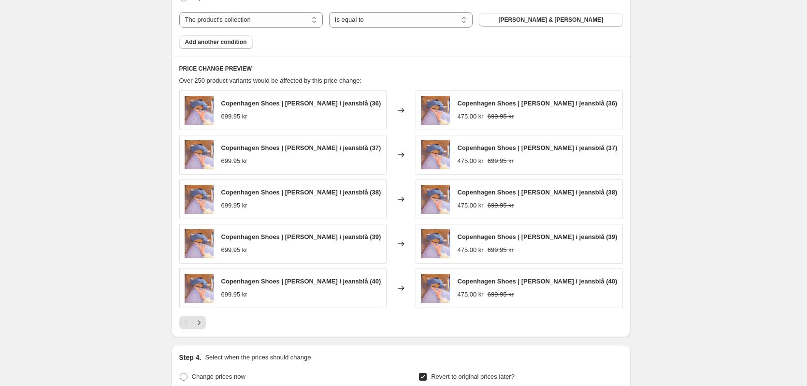
scroll to position [545, 0]
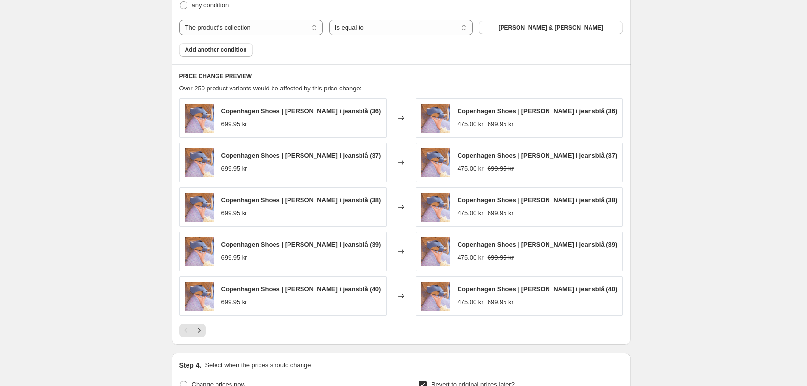
click at [680, 279] on div "Create new price [MEDICAL_DATA]. This page is ready Create new price [MEDICAL_D…" at bounding box center [401, 65] width 802 height 1220
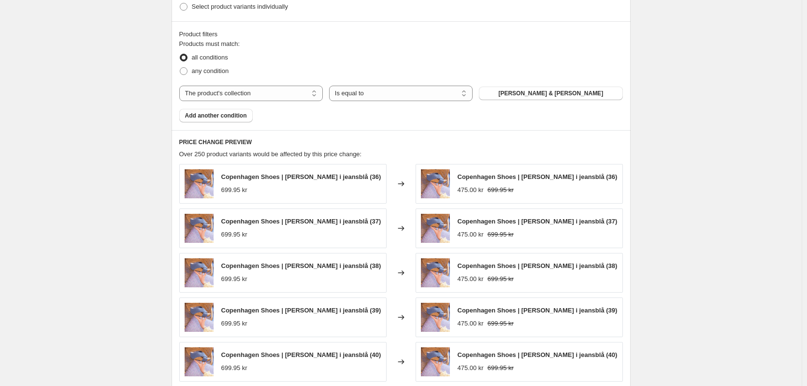
scroll to position [448, 0]
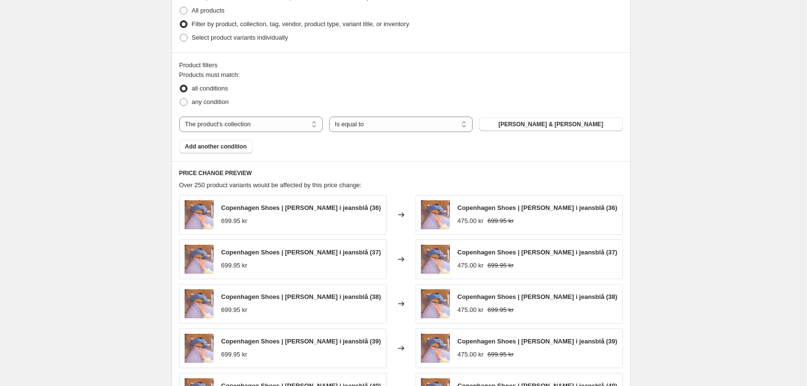
click at [702, 159] on div "Create new price [MEDICAL_DATA]. This page is ready Create new price [MEDICAL_D…" at bounding box center [401, 162] width 802 height 1220
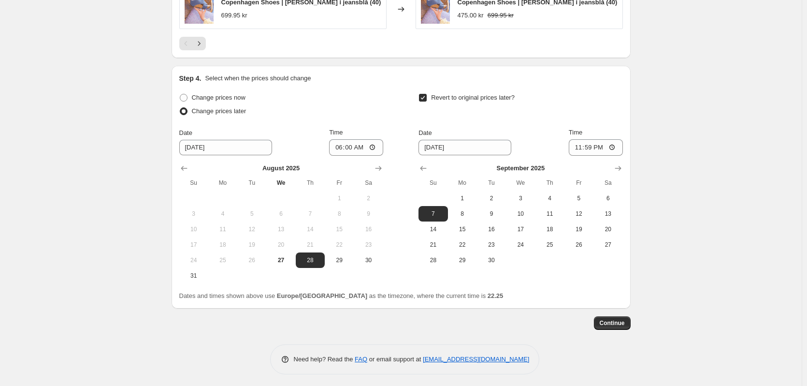
scroll to position [835, 0]
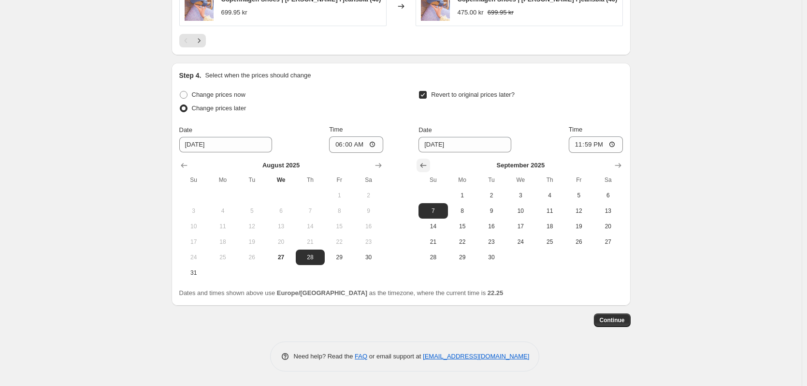
click at [419, 161] on button "Show previous month, August 2025" at bounding box center [424, 166] width 14 height 14
click at [440, 270] on span "31" at bounding box center [432, 273] width 21 height 8
type input "[DATE]"
click at [630, 323] on button "Continue" at bounding box center [612, 320] width 37 height 14
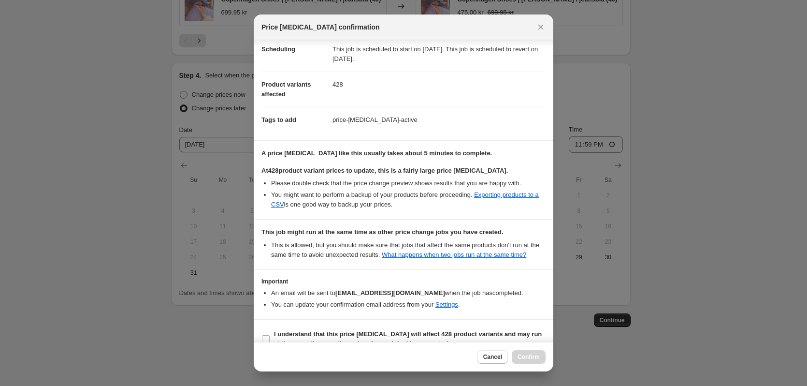
scroll to position [98, 0]
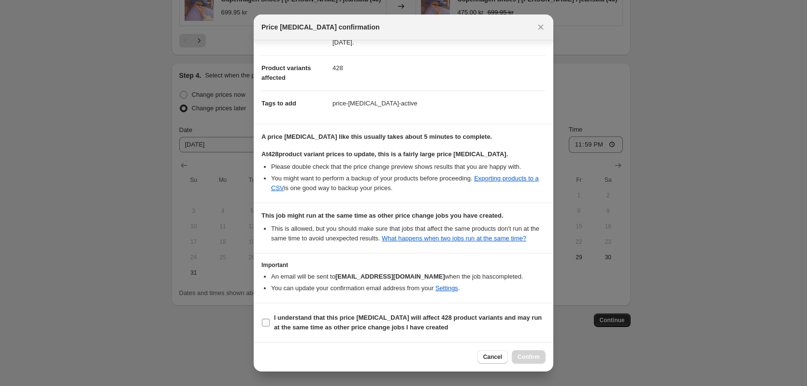
click at [331, 318] on b "I understand that this price [MEDICAL_DATA] will affect 428 product variants an…" at bounding box center [408, 322] width 268 height 17
click at [270, 318] on input "I understand that this price [MEDICAL_DATA] will affect 428 product variants an…" at bounding box center [266, 322] width 8 height 8
checkbox input "true"
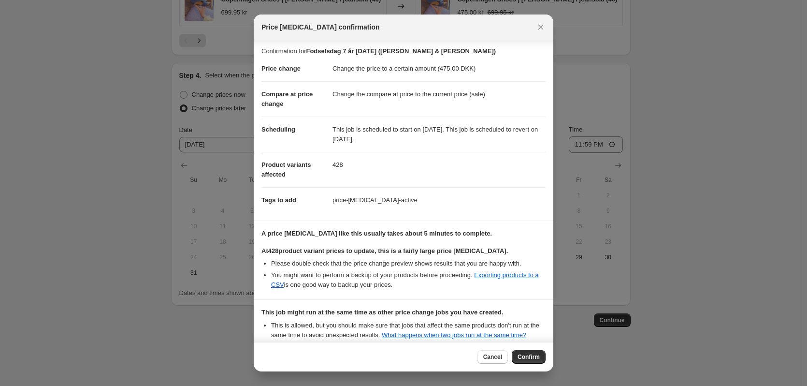
scroll to position [0, 0]
click at [534, 357] on span "Confirm" at bounding box center [529, 357] width 22 height 8
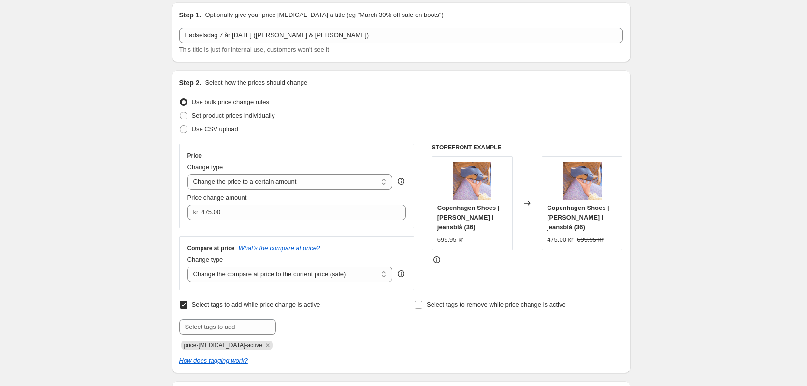
scroll to position [97, 0]
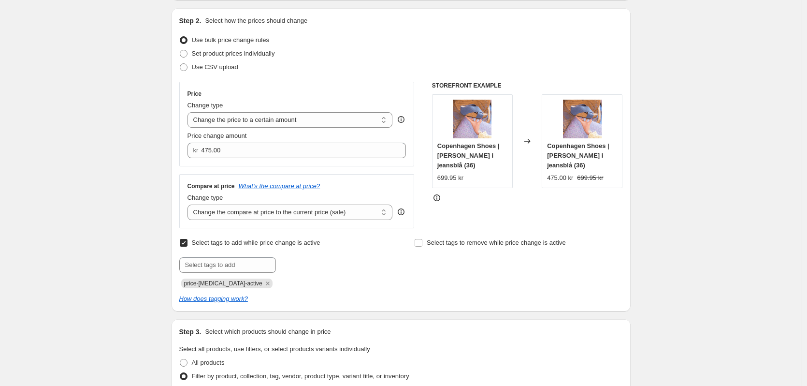
scroll to position [0, 0]
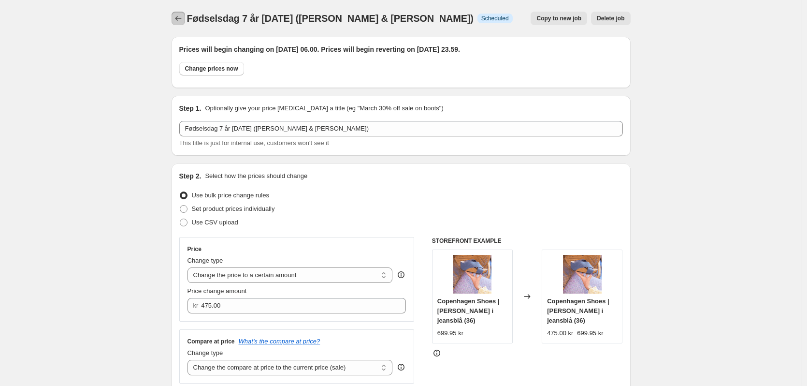
click at [177, 21] on icon "Price change jobs" at bounding box center [178, 19] width 10 height 10
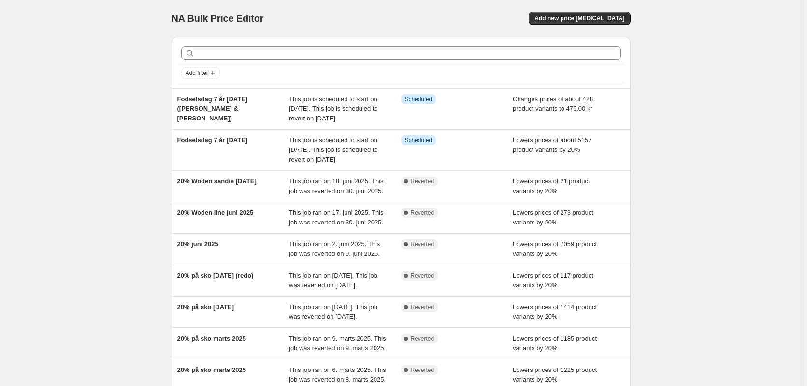
click at [114, 118] on div "NA Bulk Price Editor. This page is ready NA Bulk Price Editor Add new price [ME…" at bounding box center [401, 258] width 802 height 517
click at [116, 111] on div "NA Bulk Price Editor. This page is ready NA Bulk Price Editor Add new price [ME…" at bounding box center [401, 258] width 802 height 517
click at [678, 125] on div "NA Bulk Price Editor. This page is ready NA Bulk Price Editor Add new price [ME…" at bounding box center [401, 258] width 802 height 517
click at [66, 129] on div "NA Bulk Price Editor. This page is ready NA Bulk Price Editor Add new price [ME…" at bounding box center [401, 258] width 802 height 517
click at [94, 118] on div "NA Bulk Price Editor. This page is ready NA Bulk Price Editor Add new price [ME…" at bounding box center [401, 258] width 802 height 517
